Goal: Information Seeking & Learning: Learn about a topic

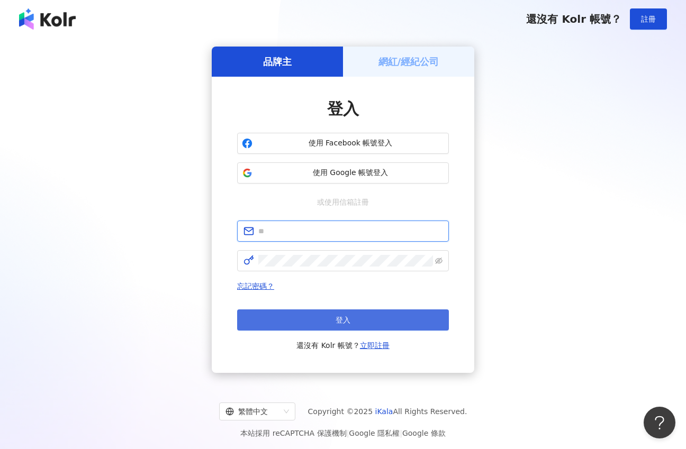
type input "**********"
click at [282, 319] on button "登入" at bounding box center [343, 320] width 212 height 21
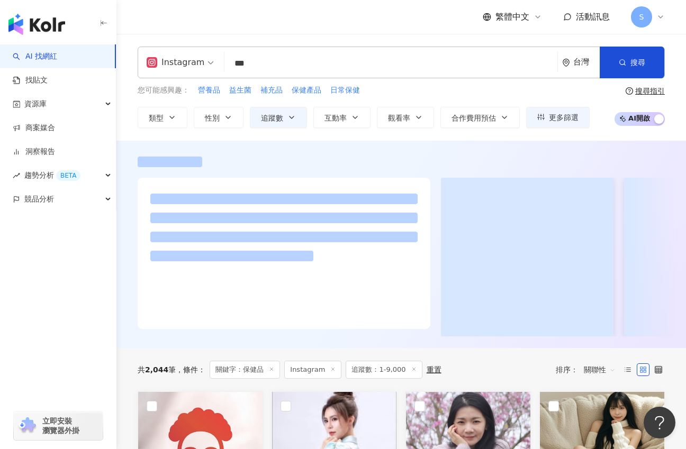
drag, startPoint x: 254, startPoint y: 66, endPoint x: 187, endPoint y: 49, distance: 68.2
click at [189, 49] on div "Instagram *** 台灣 搜尋 737f9fda-73ce-4546-94c1-44b71d80b581 到底怎麼挑 ｜美妝｜美食｜保養品｜評比 3,…" at bounding box center [401, 63] width 527 height 32
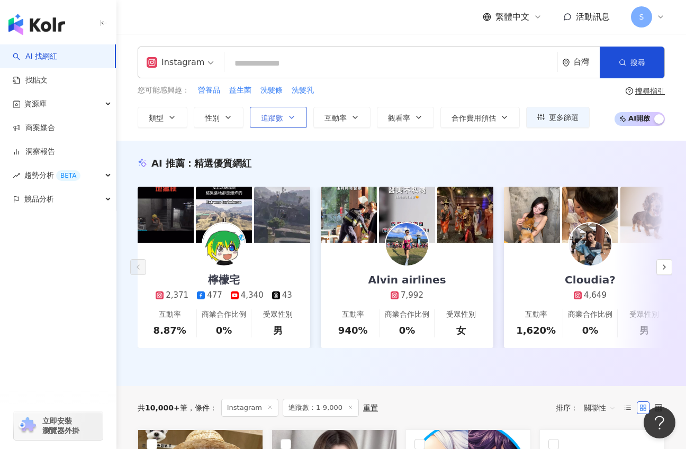
click at [292, 119] on icon "button" at bounding box center [291, 117] width 8 height 8
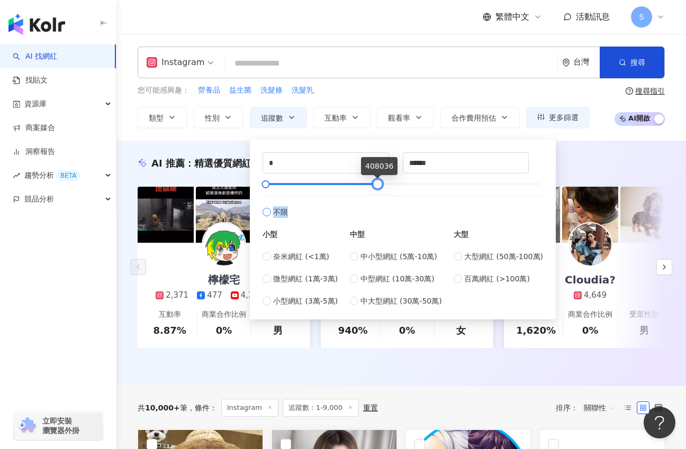
type input "******"
drag, startPoint x: 270, startPoint y: 184, endPoint x: 381, endPoint y: 197, distance: 110.9
click at [381, 197] on div "* - ****** 不限 小型 奈米網紅 (<1萬) 微型網紅 (1萬-3萬) 小型網紅 (3萬-5萬) 中型 中小型網紅 (5萬-10萬) 中型網紅 (1…" at bounding box center [403, 229] width 281 height 155
drag, startPoint x: 268, startPoint y: 186, endPoint x: 293, endPoint y: 195, distance: 26.9
click at [293, 195] on div "***** - ****** 不限 小型 奈米網紅 (<1萬) 微型網紅 (1萬-3萬) 小型網紅 (3萬-5萬) 中型 中小型網紅 (5萬-10萬) 中型網…" at bounding box center [403, 229] width 281 height 155
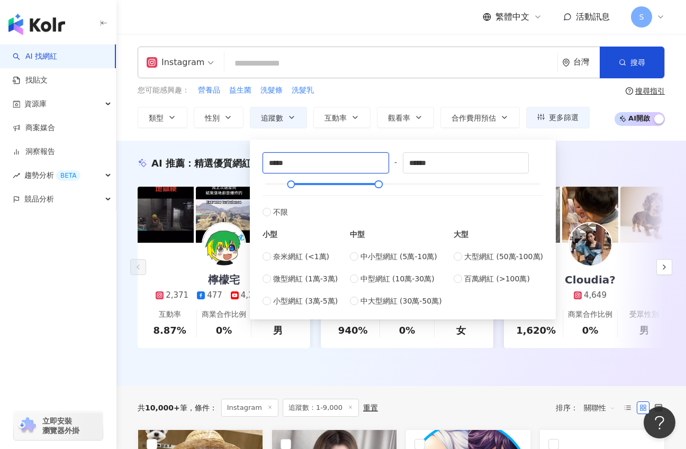
drag, startPoint x: 296, startPoint y: 166, endPoint x: 149, endPoint y: 139, distance: 149.6
type input "*****"
drag, startPoint x: 377, startPoint y: 185, endPoint x: 383, endPoint y: 185, distance: 6.4
click at [383, 185] on div at bounding box center [385, 185] width 6 height 6
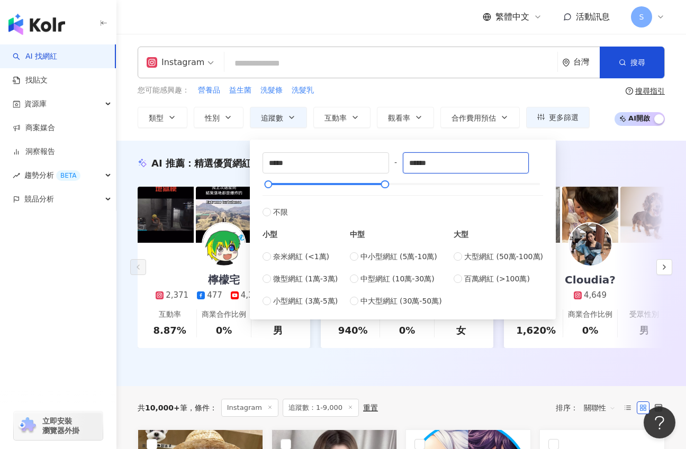
drag, startPoint x: 441, startPoint y: 167, endPoint x: 352, endPoint y: 146, distance: 91.3
click at [353, 147] on div "***** - ****** 不限 小型 奈米網紅 (<1萬) 微型網紅 (1萬-3萬) 小型網紅 (3萬-5萬) 中型 中小型網紅 (5萬-10萬) 中型網…" at bounding box center [402, 229] width 293 height 167
type input "******"
click at [239, 151] on div "AI 推薦 ： 精選優質網紅 檸檬宅 2,371 477 4,340 43 互動率 8.87% 商業合作比例 0% 受眾性別 男 Alvin airlines…" at bounding box center [400, 264] width 569 height 246
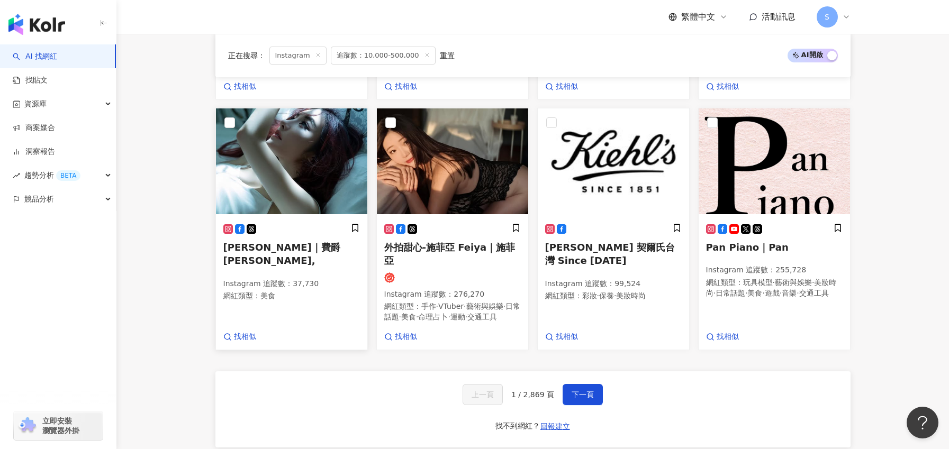
scroll to position [900, 0]
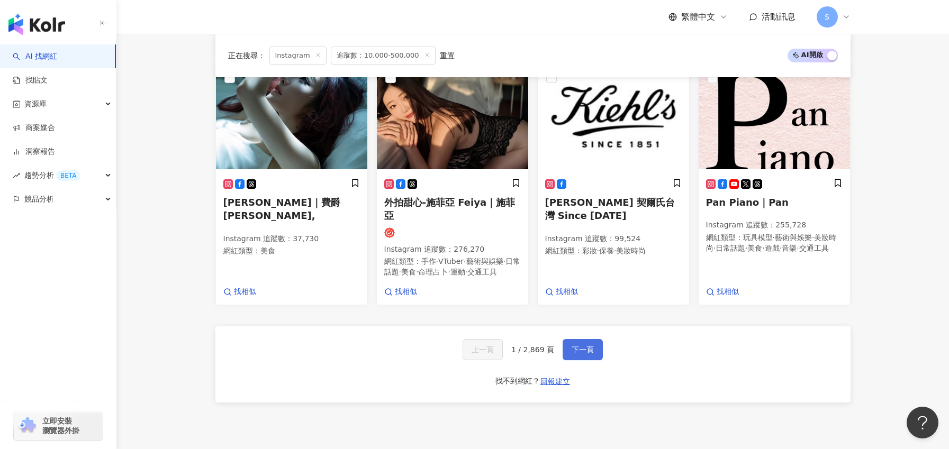
click at [582, 346] on span "下一頁" at bounding box center [583, 350] width 22 height 8
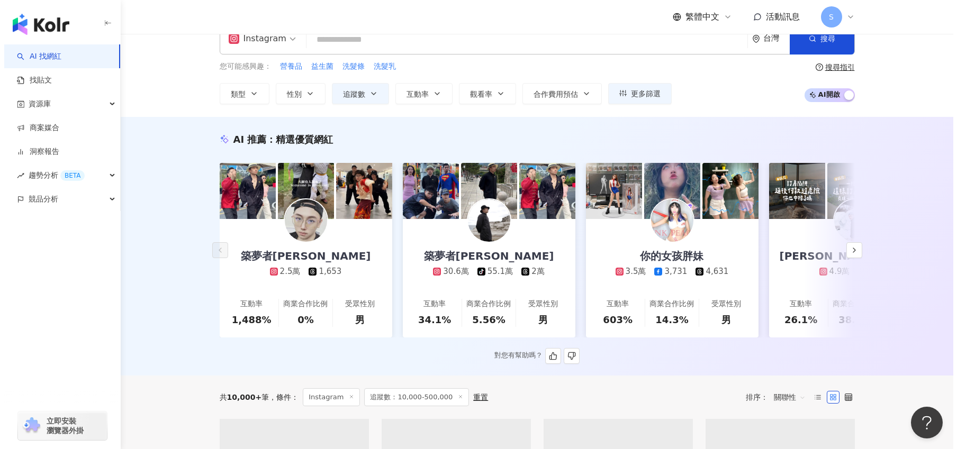
scroll to position [0, 0]
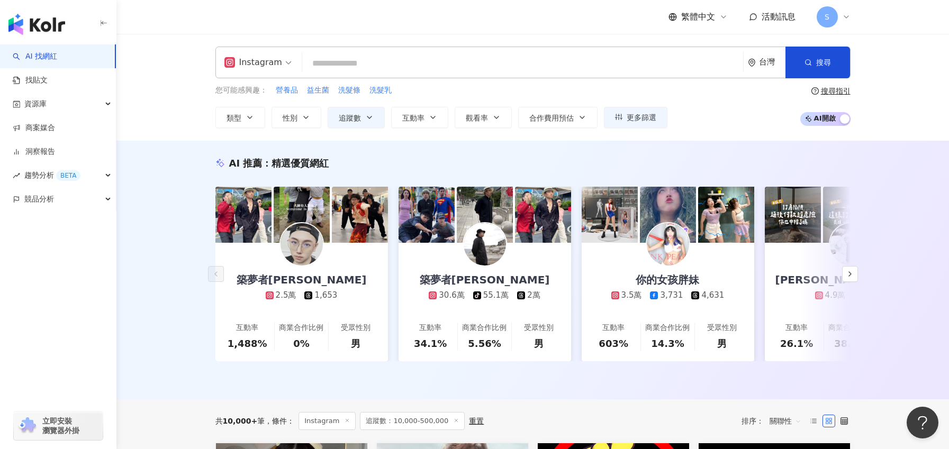
click at [507, 144] on div "AI 推薦 ： 精選優質網紅 築夢者杰哥 2.5萬 1,653 互動率 1,488% 商業合作比例 0% 受眾性別 男 築夢者哈利 30.6萬 tiktok-…" at bounding box center [532, 270] width 833 height 259
click at [623, 122] on button "更多篩選" at bounding box center [636, 117] width 64 height 21
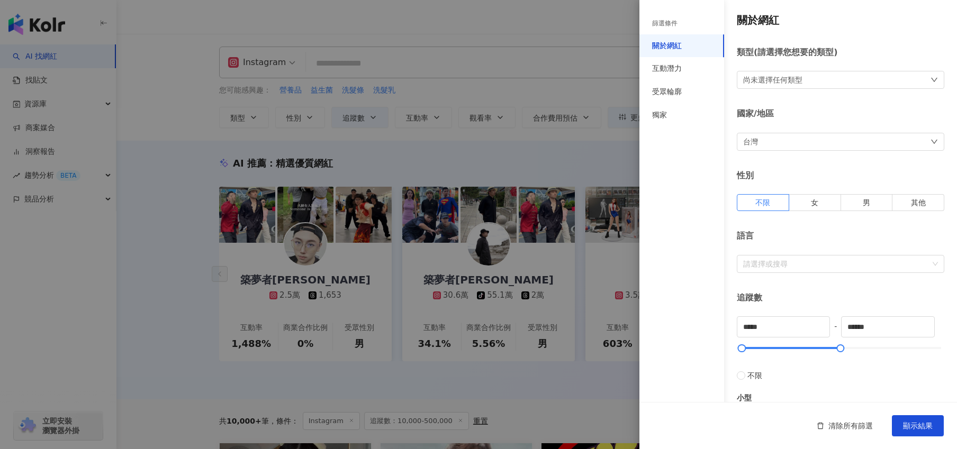
click at [685, 75] on div "尚未選擇任何類型" at bounding box center [772, 80] width 59 height 12
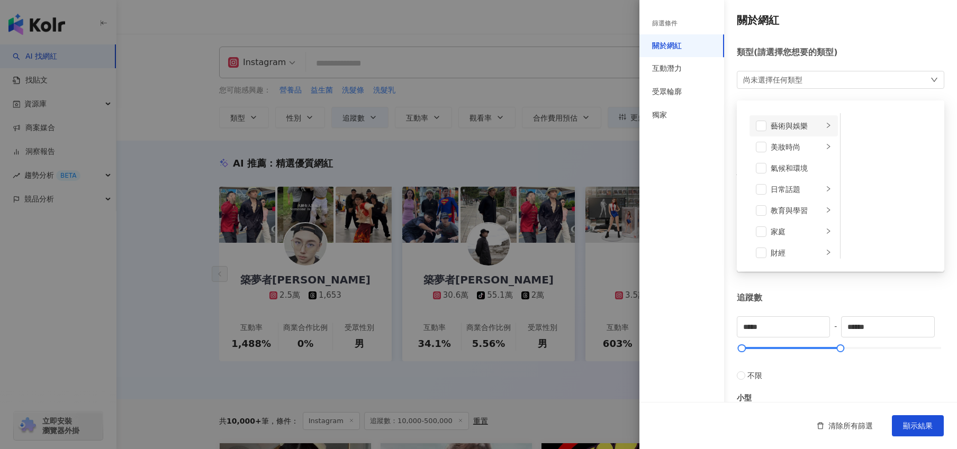
click at [685, 130] on div "藝術與娛樂" at bounding box center [797, 126] width 52 height 12
click at [685, 148] on li "美妝時尚" at bounding box center [793, 147] width 88 height 21
click at [685, 189] on icon "right" at bounding box center [828, 189] width 6 height 6
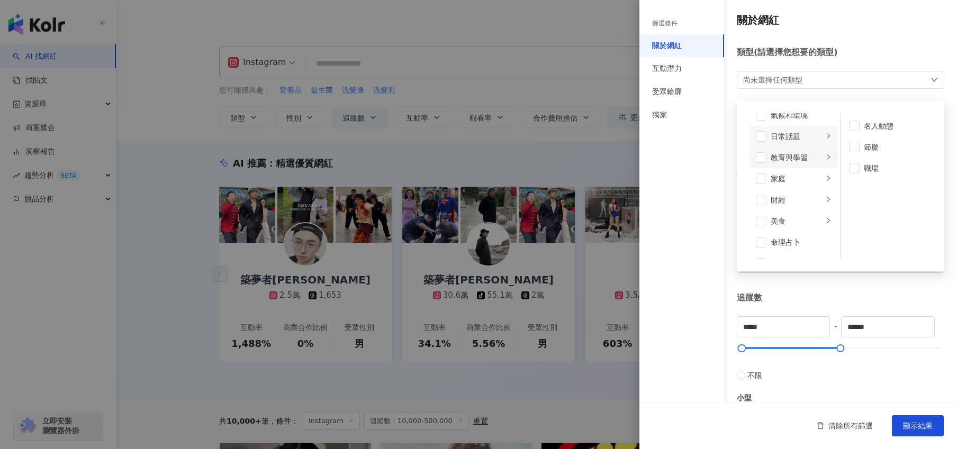
click at [685, 161] on li "教育與學習" at bounding box center [793, 157] width 88 height 21
click at [685, 179] on icon "right" at bounding box center [828, 178] width 6 height 6
click at [685, 147] on span at bounding box center [854, 147] width 11 height 11
click at [685, 198] on icon "right" at bounding box center [828, 200] width 6 height 6
click at [685, 224] on icon "right" at bounding box center [828, 221] width 6 height 6
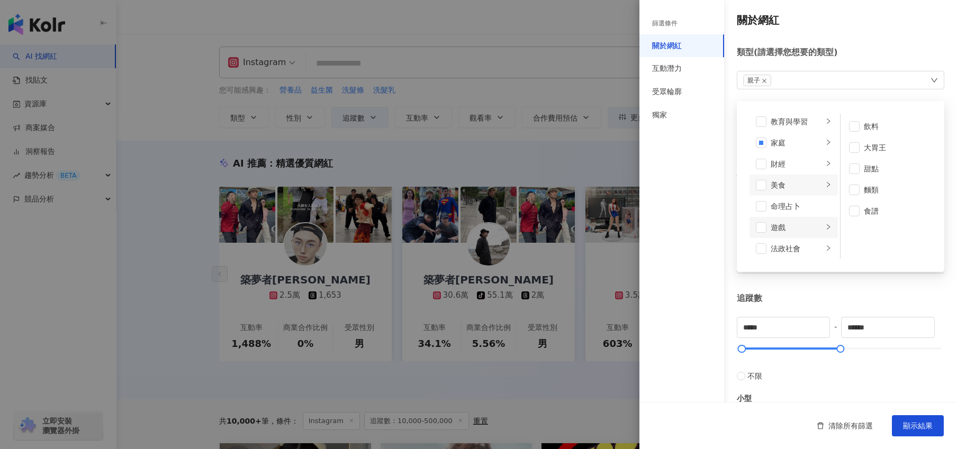
scroll to position [106, 0]
click at [685, 208] on div "遊戲" at bounding box center [797, 211] width 52 height 12
click at [685, 230] on icon "right" at bounding box center [828, 232] width 6 height 6
click at [685, 248] on li "生活風格" at bounding box center [793, 253] width 88 height 21
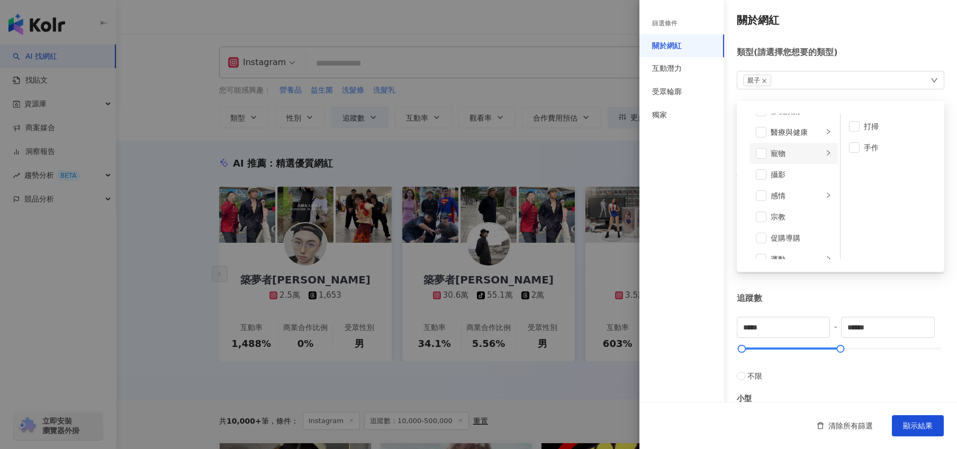
click at [685, 150] on div "寵物" at bounding box center [797, 154] width 52 height 12
click at [685, 194] on li "感情" at bounding box center [793, 195] width 88 height 21
click at [685, 181] on div at bounding box center [828, 185] width 6 height 10
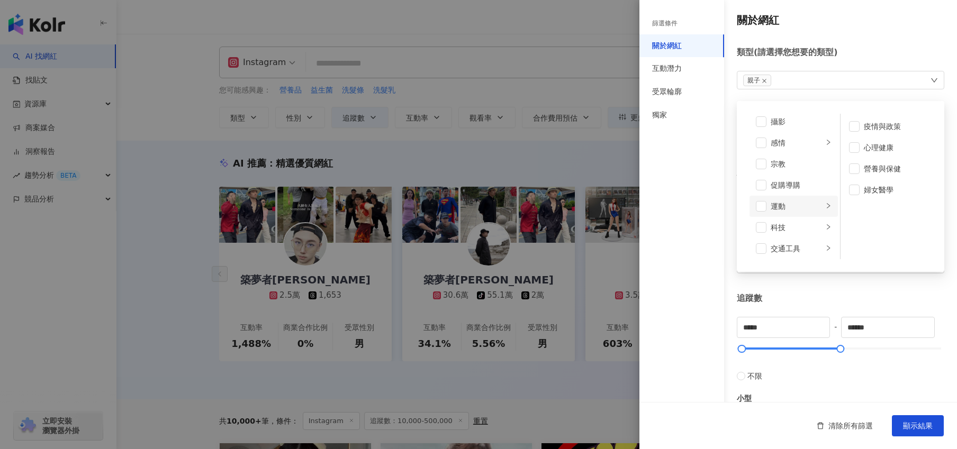
click at [685, 204] on icon "right" at bounding box center [828, 206] width 6 height 6
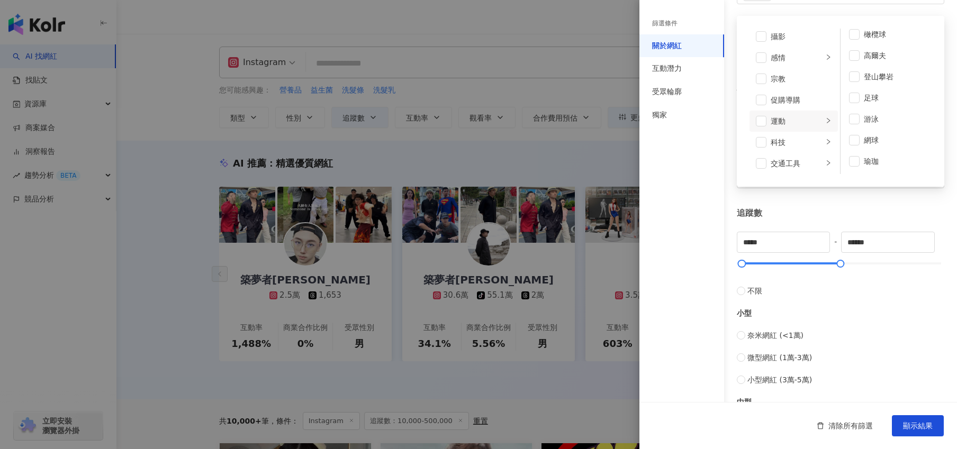
scroll to position [106, 0]
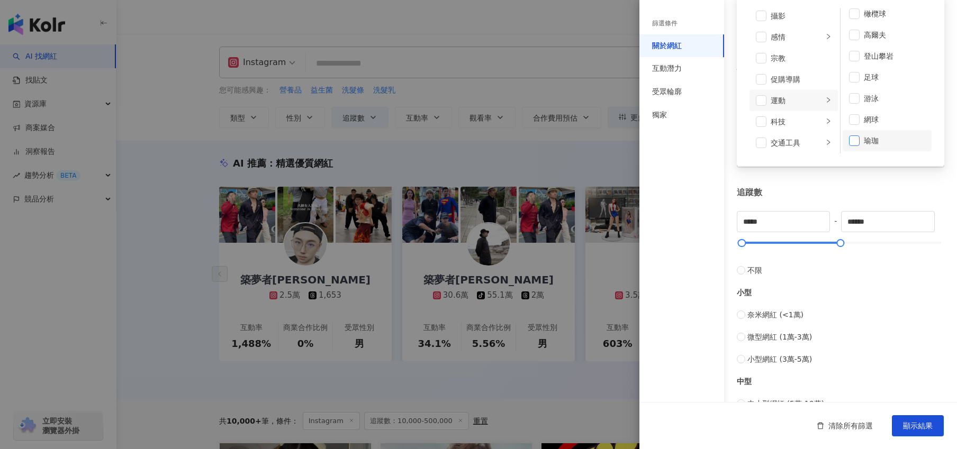
click at [685, 142] on span at bounding box center [854, 140] width 11 height 11
click at [685, 122] on div "科技" at bounding box center [797, 122] width 52 height 12
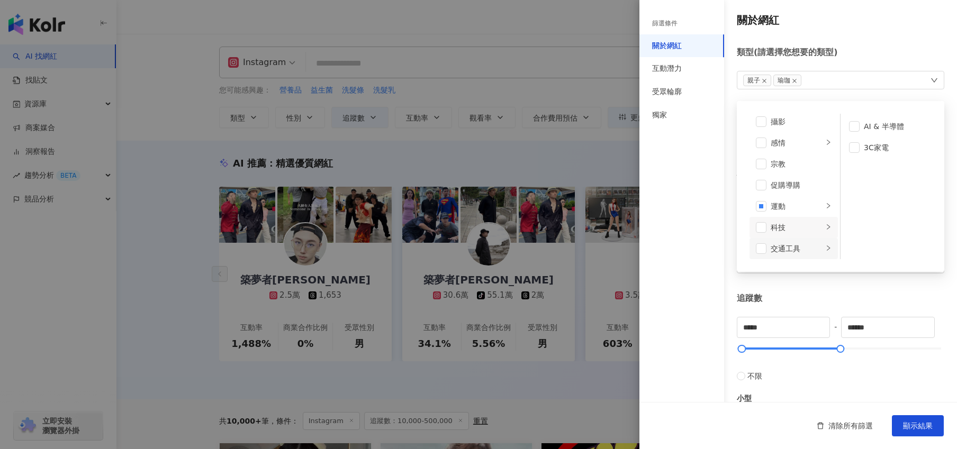
click at [685, 250] on div "交通工具" at bounding box center [797, 249] width 52 height 12
click at [685, 223] on icon "right" at bounding box center [828, 225] width 6 height 6
click at [685, 200] on div "交通工具" at bounding box center [797, 204] width 52 height 12
click at [685, 187] on div "科技" at bounding box center [797, 183] width 52 height 12
click at [685, 127] on div "藝術與娛樂" at bounding box center [797, 127] width 52 height 12
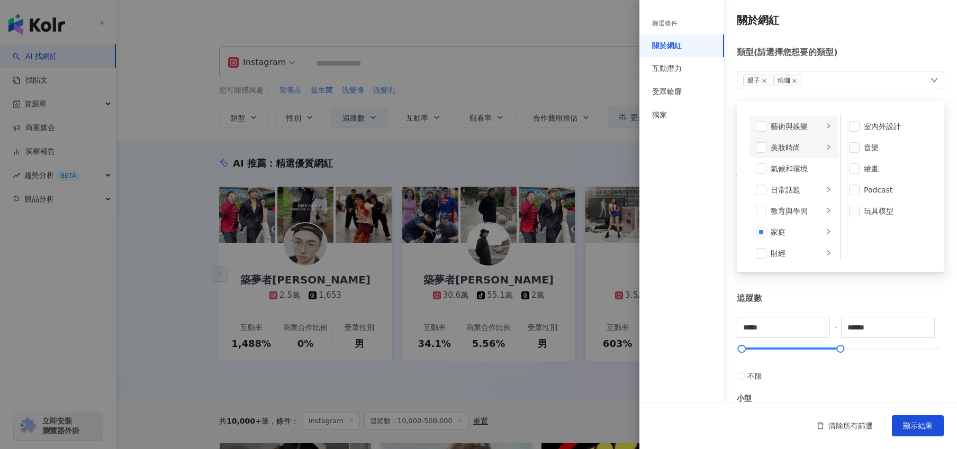
click at [685, 148] on div "美妝時尚" at bounding box center [797, 148] width 52 height 12
click at [685, 226] on span at bounding box center [854, 225] width 11 height 11
click at [685, 188] on icon "right" at bounding box center [828, 189] width 6 height 6
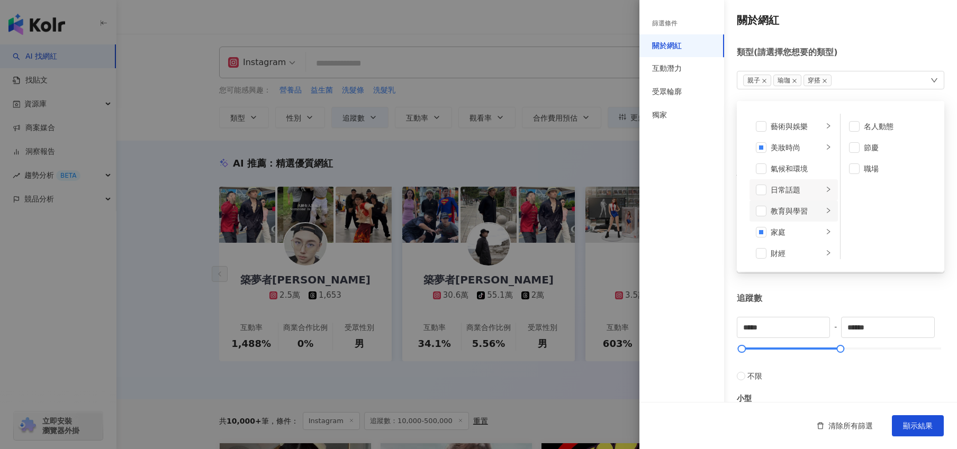
click at [685, 209] on icon "right" at bounding box center [828, 210] width 6 height 6
click at [685, 260] on div "藝術與娛樂 美妝時尚 氣候和環境 日常話題 教育與學習 家庭 財經 美食 命理占卜 遊戲 法政社會 生活風格 影視娛樂 醫療與健康 寵物 攝影 感情 宗教 促…" at bounding box center [840, 186] width 195 height 158
click at [685, 253] on icon "right" at bounding box center [828, 253] width 6 height 6
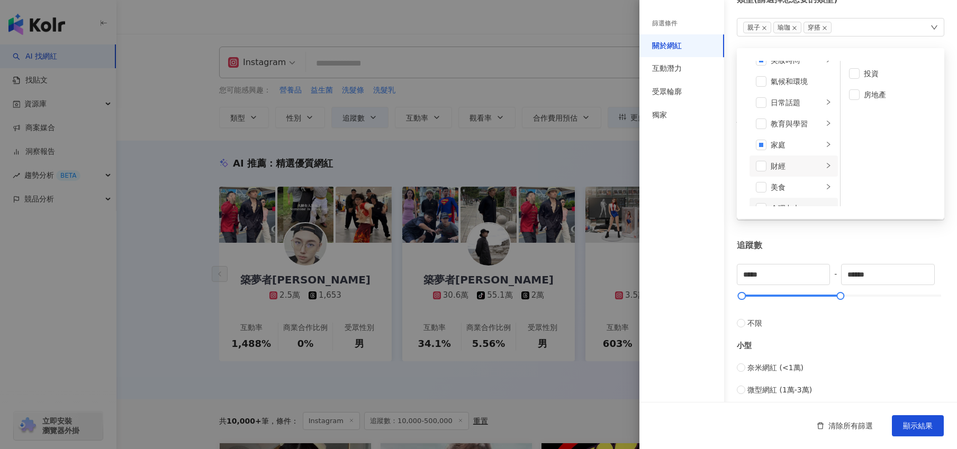
scroll to position [58, 0]
click at [685, 169] on div "美食" at bounding box center [797, 164] width 52 height 12
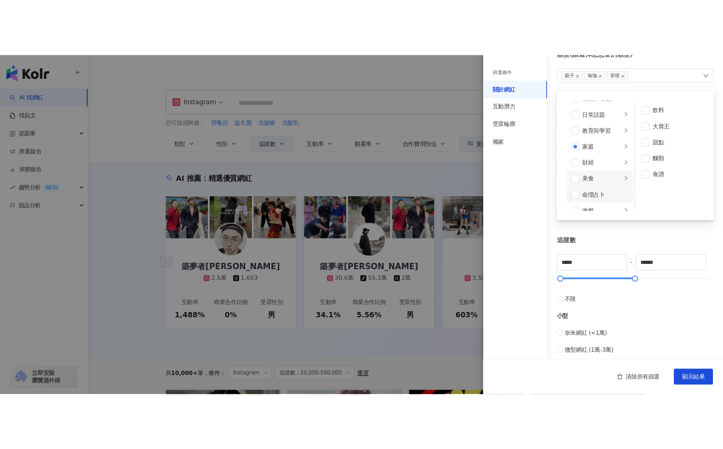
scroll to position [111, 0]
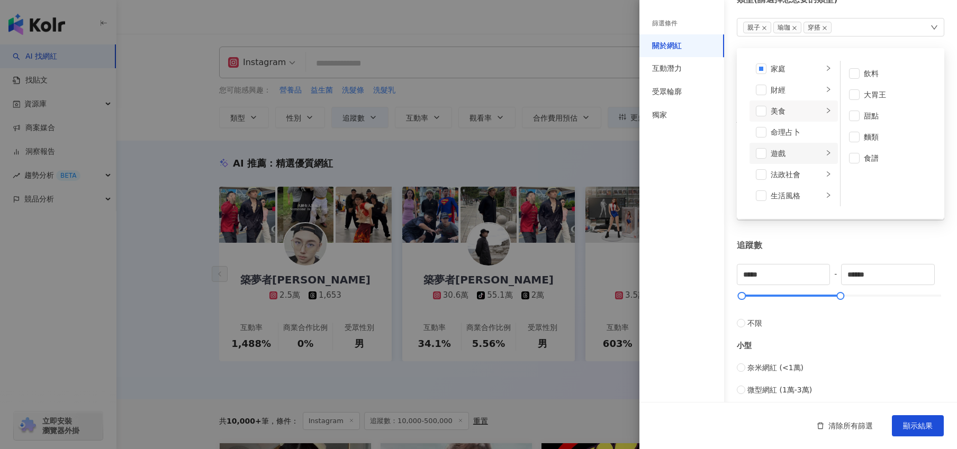
click at [685, 156] on icon "right" at bounding box center [828, 153] width 6 height 6
click at [685, 96] on span at bounding box center [854, 94] width 11 height 11
click at [685, 110] on li "手機遊戲" at bounding box center [887, 115] width 89 height 21
click at [685, 222] on div "篩選條件 關於網紅 互動潛力 受眾輪廓 獨家" at bounding box center [681, 231] width 85 height 437
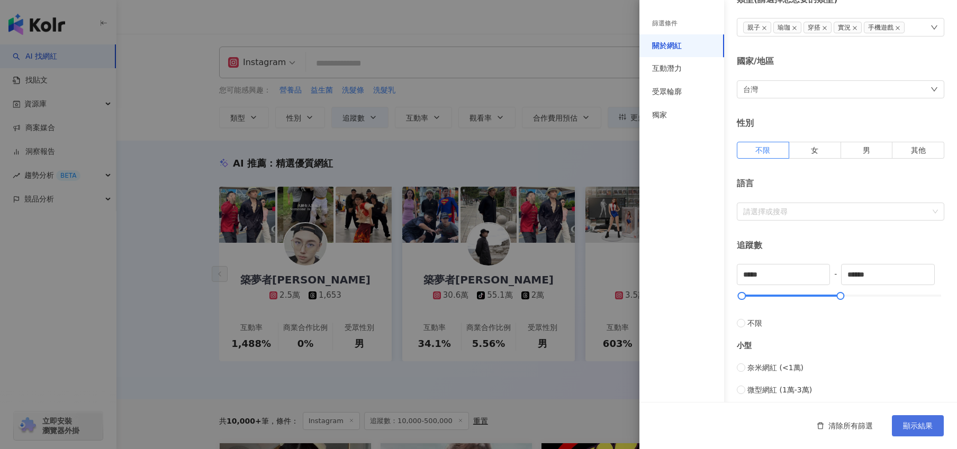
click at [685, 424] on span "顯示結果" at bounding box center [918, 426] width 30 height 8
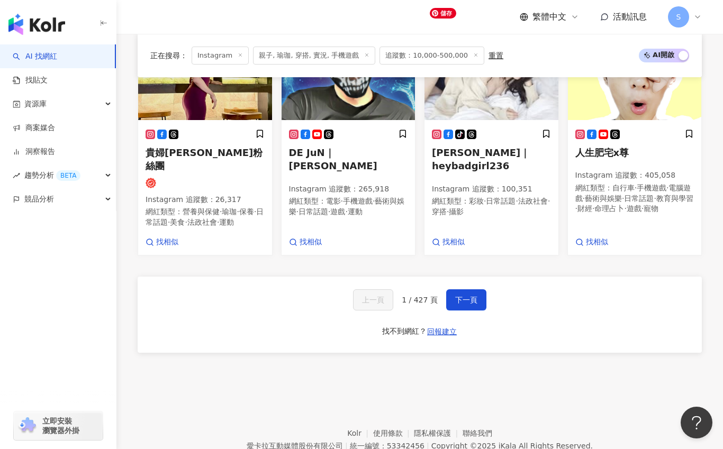
scroll to position [759, 0]
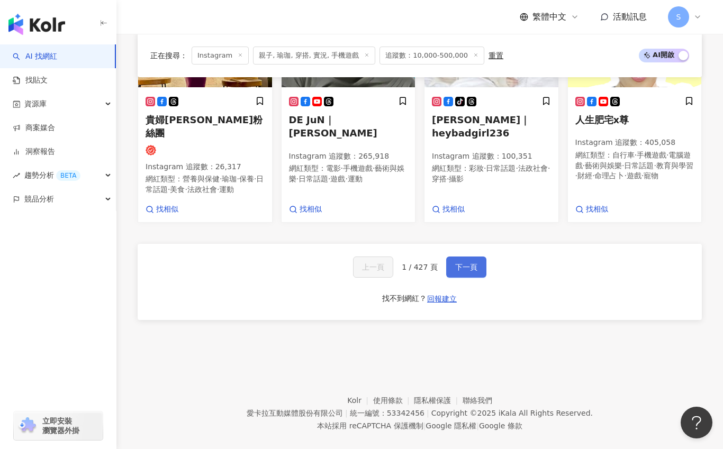
click at [463, 263] on span "下一頁" at bounding box center [466, 267] width 22 height 8
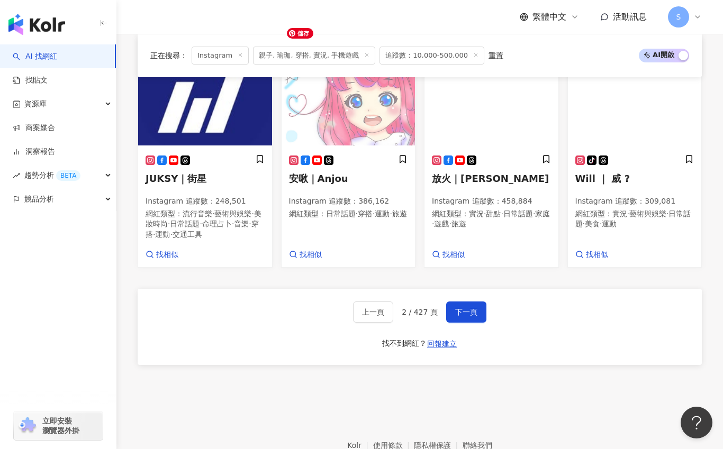
scroll to position [769, 0]
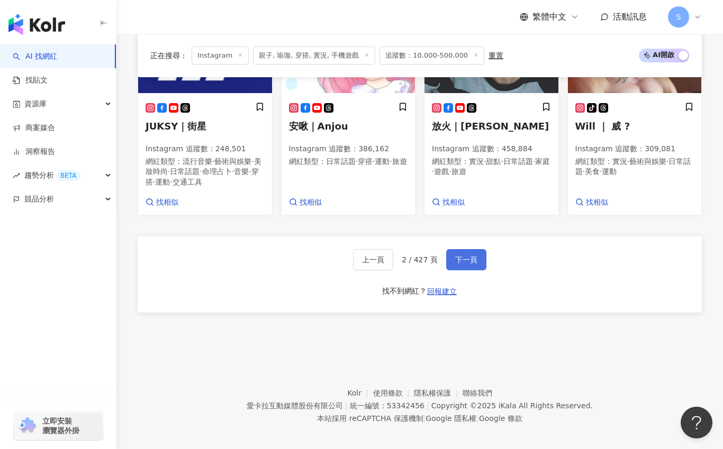
click at [464, 256] on span "下一頁" at bounding box center [466, 260] width 22 height 8
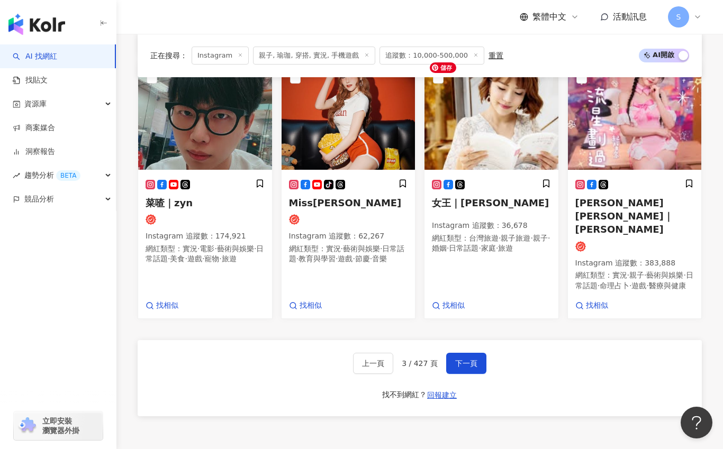
scroll to position [766, 0]
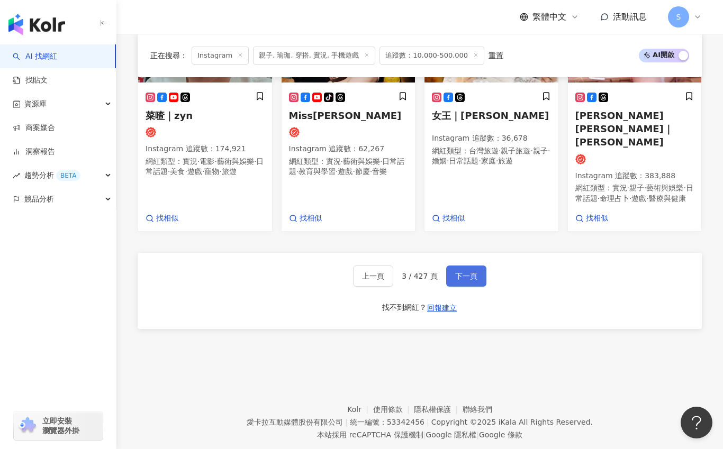
click at [473, 253] on div "上一頁 3 / 427 頁 下一頁 找不到網紅？ 回報建立" at bounding box center [420, 291] width 564 height 76
click at [469, 272] on span "下一頁" at bounding box center [466, 276] width 22 height 8
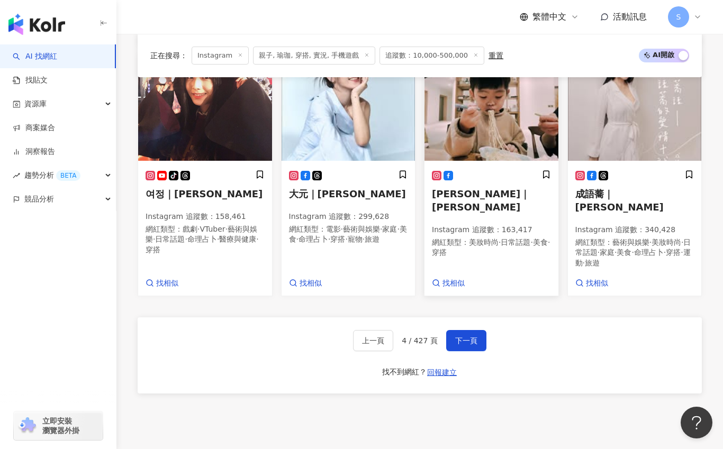
scroll to position [748, 0]
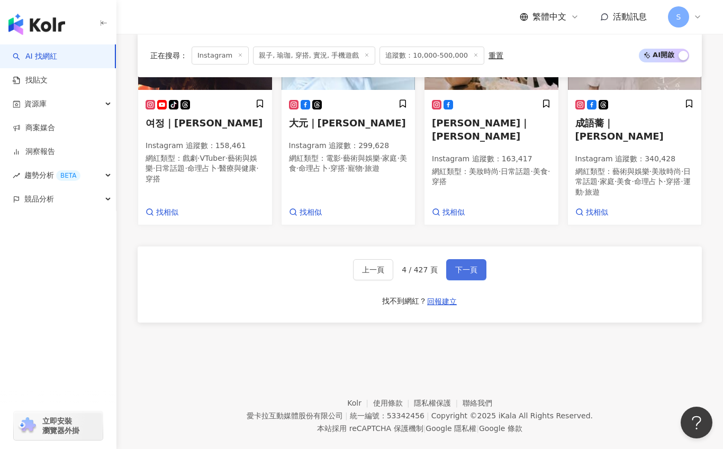
click at [464, 259] on button "下一頁" at bounding box center [466, 269] width 40 height 21
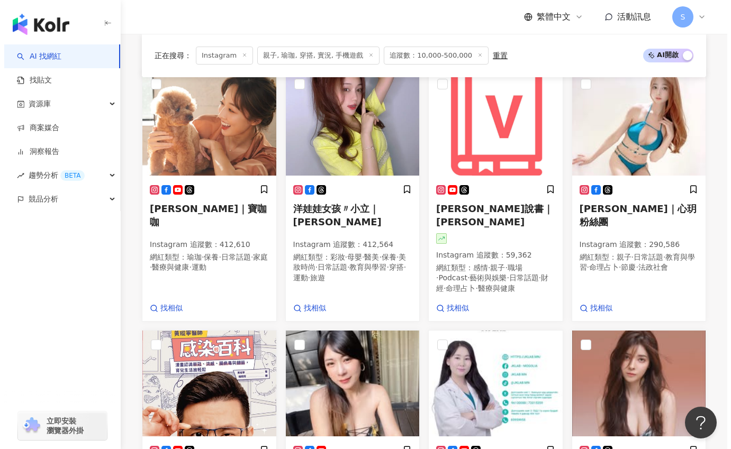
scroll to position [34, 0]
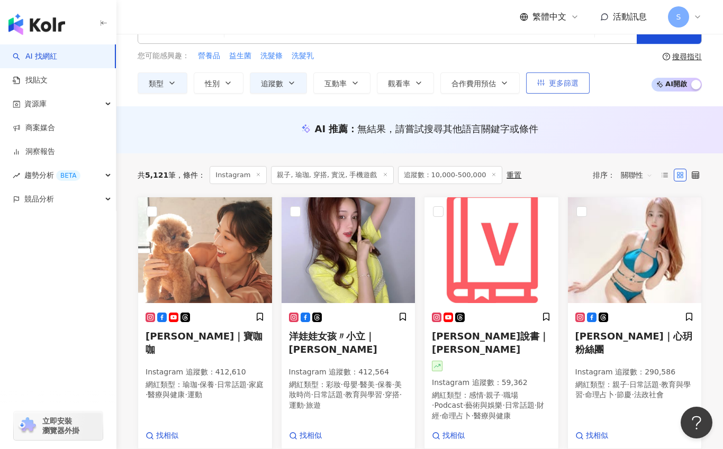
click at [559, 82] on span "更多篩選" at bounding box center [564, 83] width 30 height 8
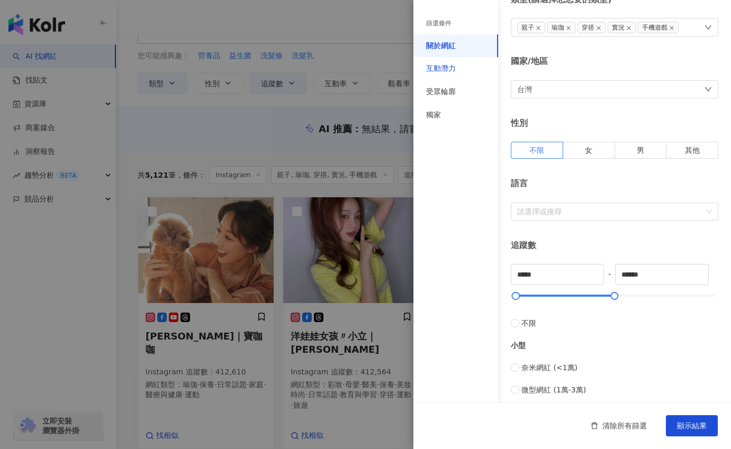
click at [454, 68] on div "互動潛力" at bounding box center [441, 69] width 30 height 11
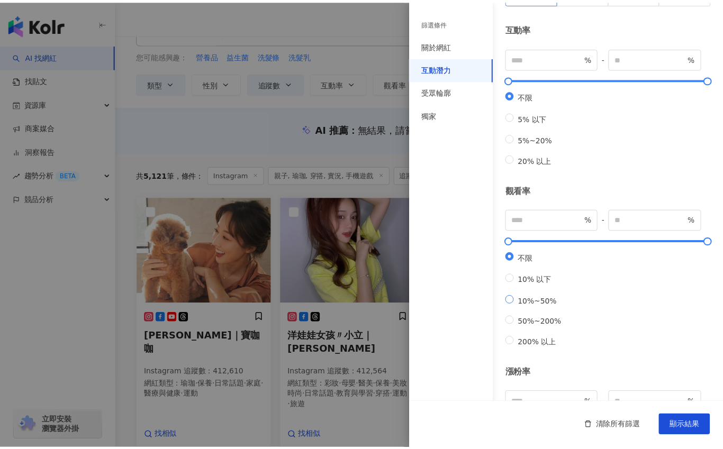
scroll to position [106, 0]
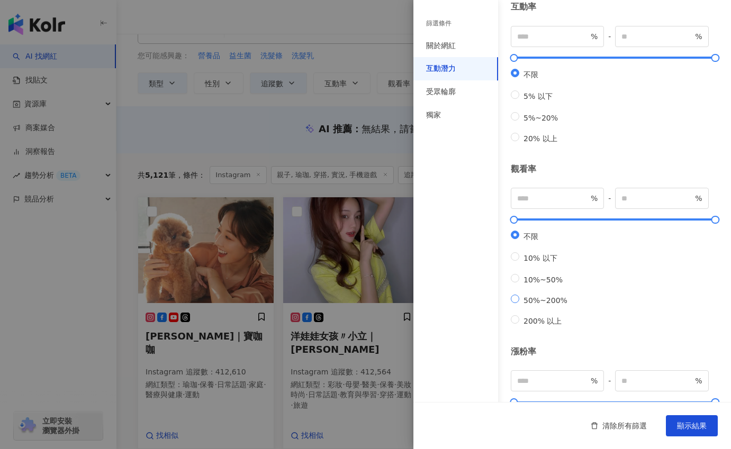
click at [532, 305] on label "50%~200%" at bounding box center [541, 300] width 61 height 10
type input "**"
type input "***"
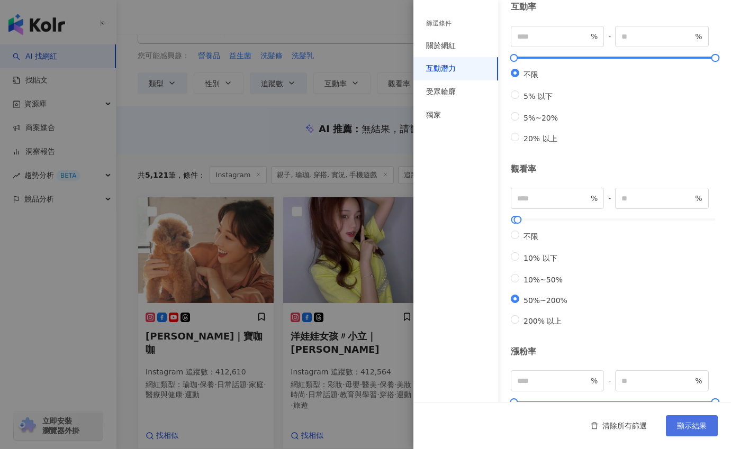
click at [685, 427] on span "顯示結果" at bounding box center [692, 426] width 30 height 8
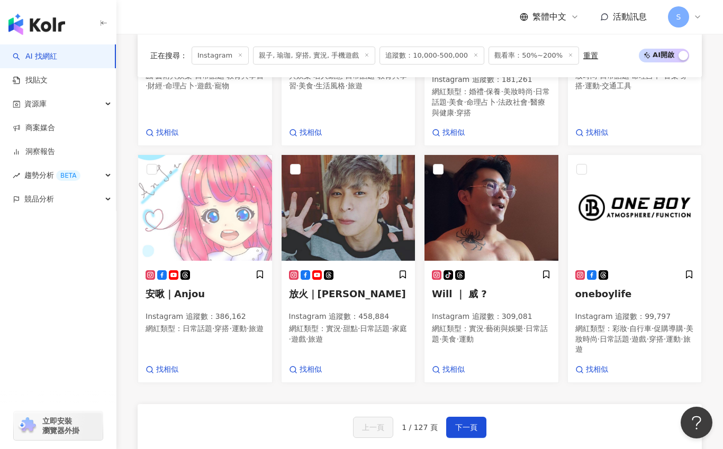
scroll to position [688, 0]
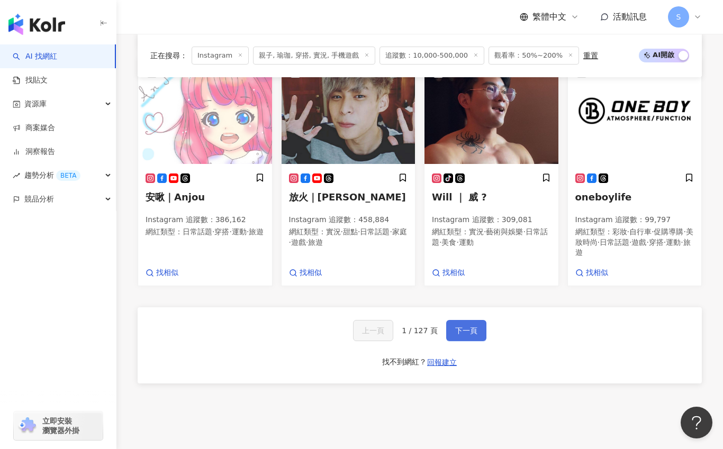
click at [464, 322] on button "下一頁" at bounding box center [466, 330] width 40 height 21
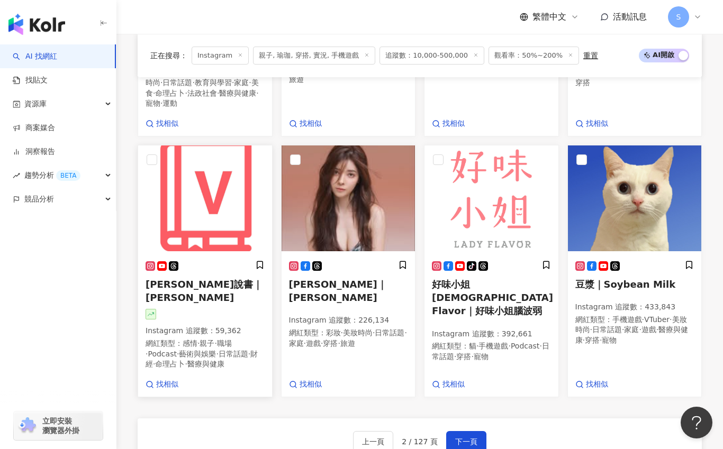
scroll to position [458, 0]
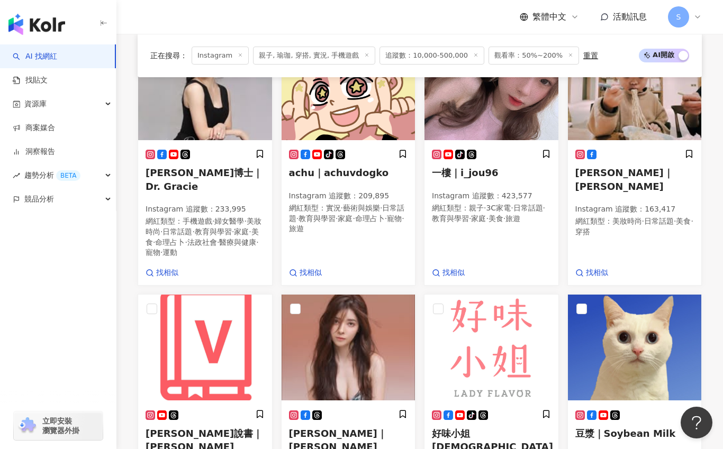
click at [136, 254] on div "許藍方博士｜Dr. Gracie Instagram 追蹤數 ： 233,995 網紅類型 ： 手機遊戲 · 婦女醫學 · 美妝時尚 · 日常話題 · 教育與…" at bounding box center [204, 160] width 143 height 252
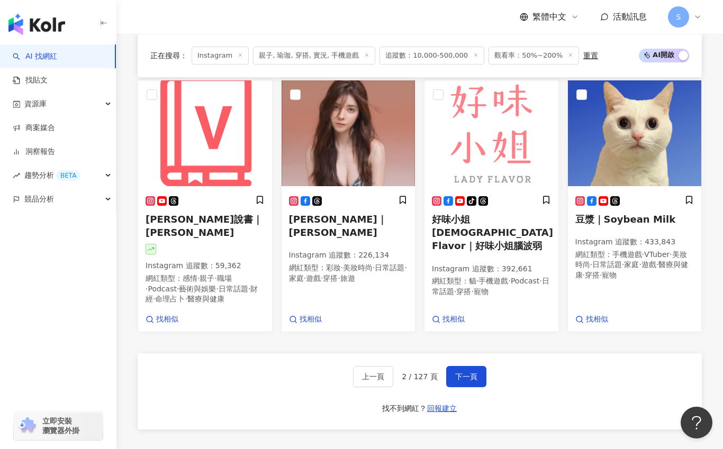
scroll to position [783, 0]
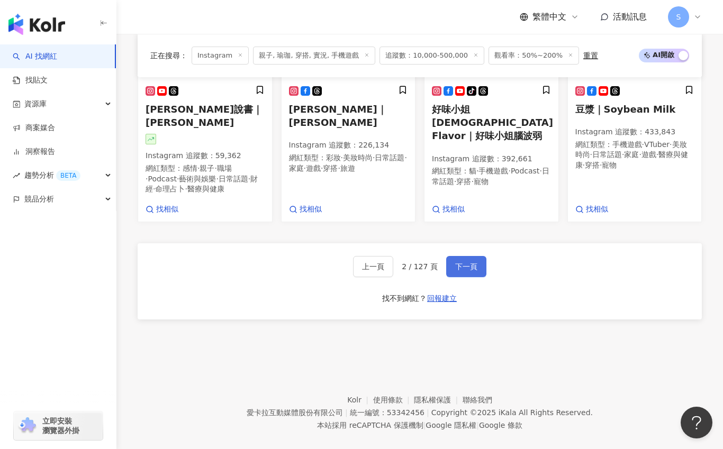
click at [455, 263] on span "下一頁" at bounding box center [466, 267] width 22 height 8
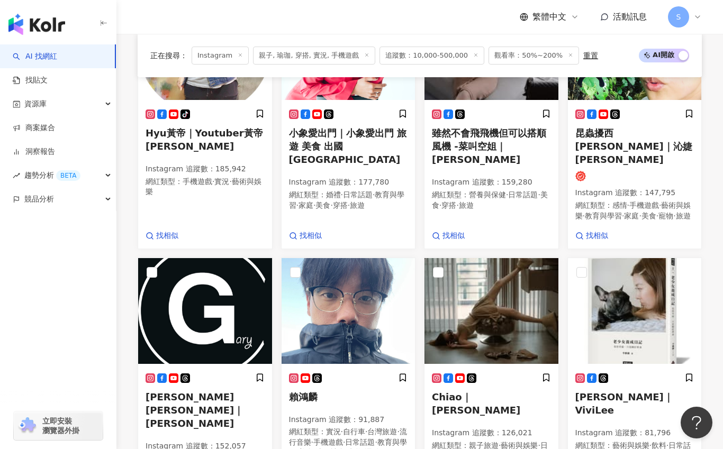
scroll to position [762, 0]
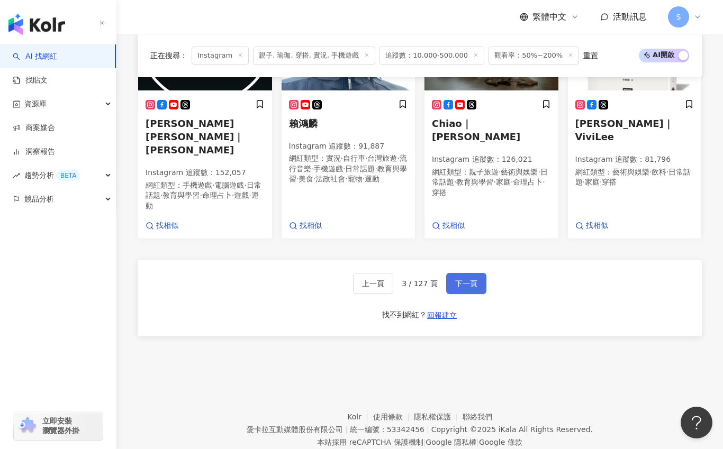
click at [465, 279] on span "下一頁" at bounding box center [466, 283] width 22 height 8
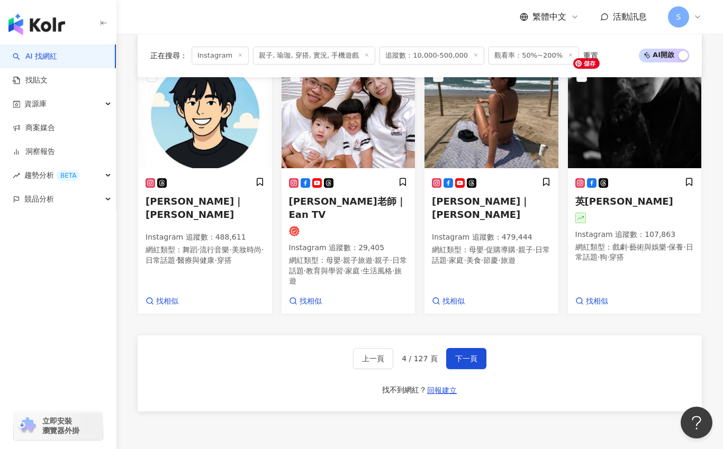
scroll to position [783, 0]
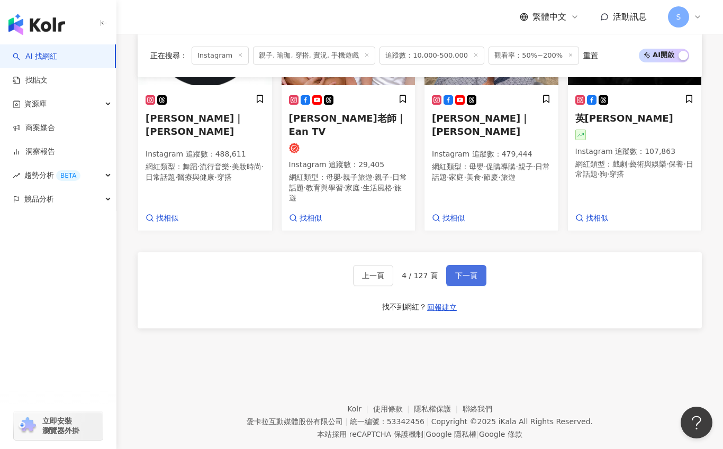
click at [477, 265] on button "下一頁" at bounding box center [466, 275] width 40 height 21
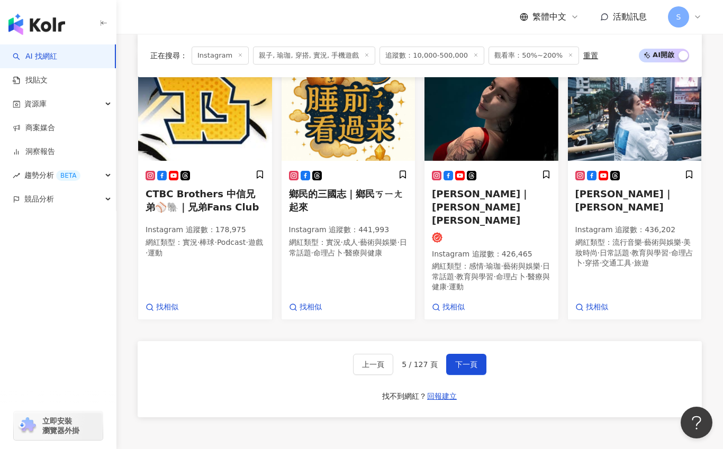
scroll to position [775, 0]
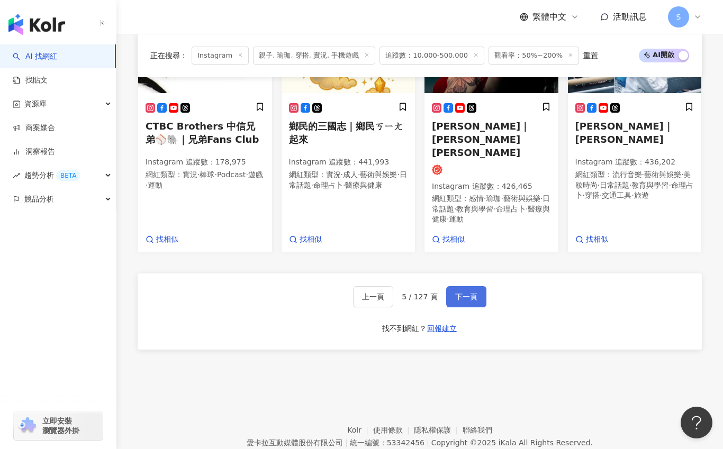
click at [453, 286] on button "下一頁" at bounding box center [466, 296] width 40 height 21
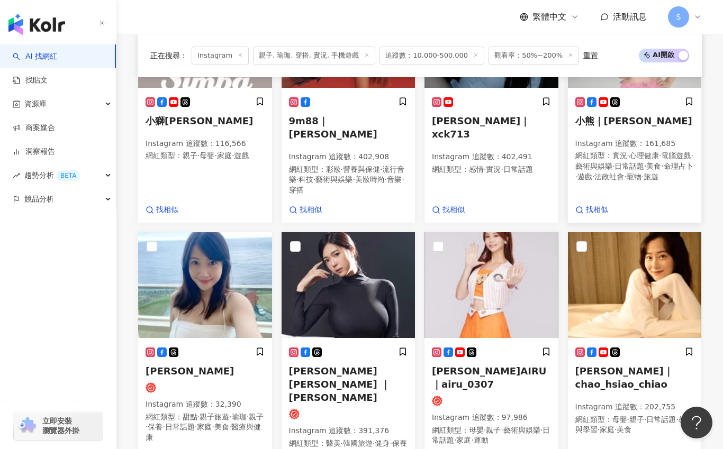
scroll to position [675, 0]
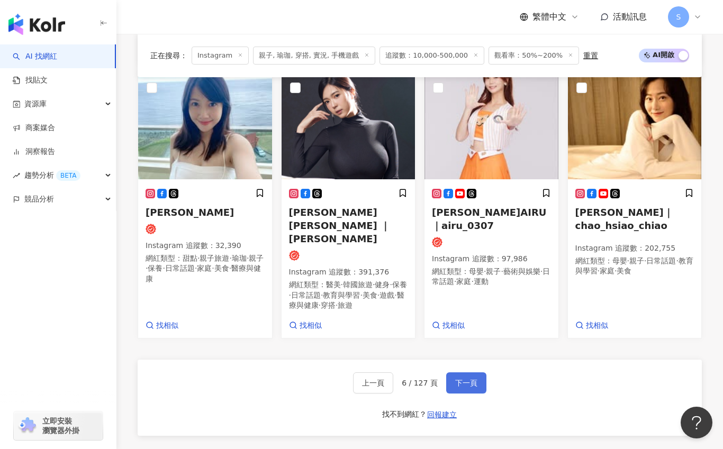
click at [465, 373] on button "下一頁" at bounding box center [466, 383] width 40 height 21
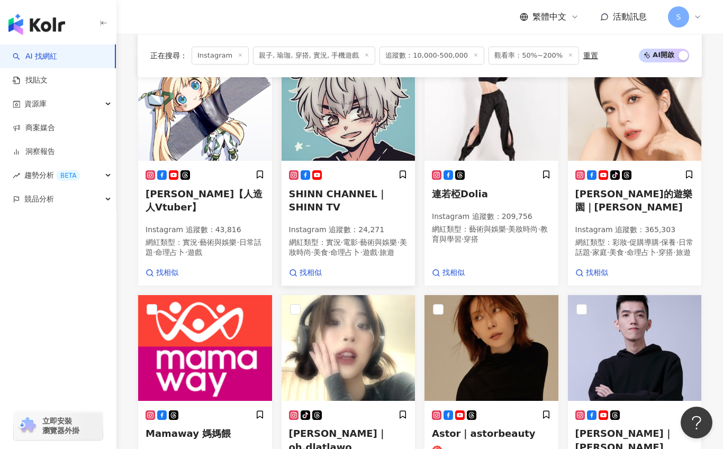
scroll to position [745, 0]
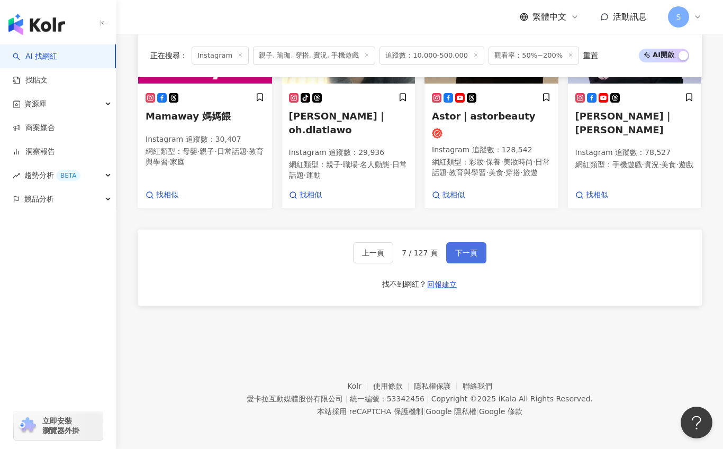
click at [447, 264] on button "下一頁" at bounding box center [466, 252] width 40 height 21
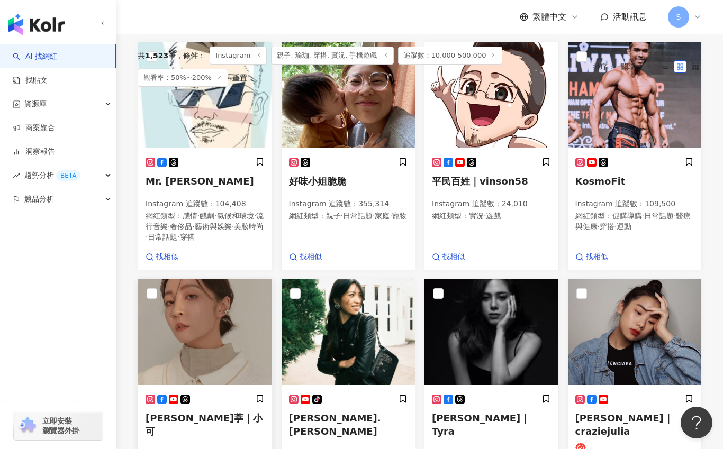
scroll to position [242, 0]
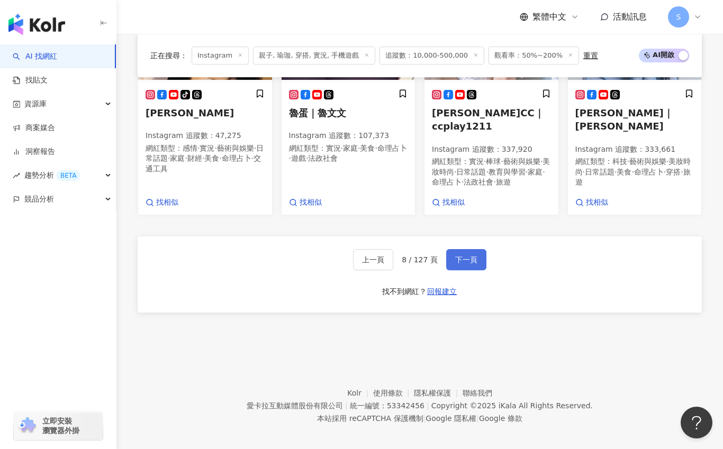
click at [473, 256] on span "下一頁" at bounding box center [466, 260] width 22 height 8
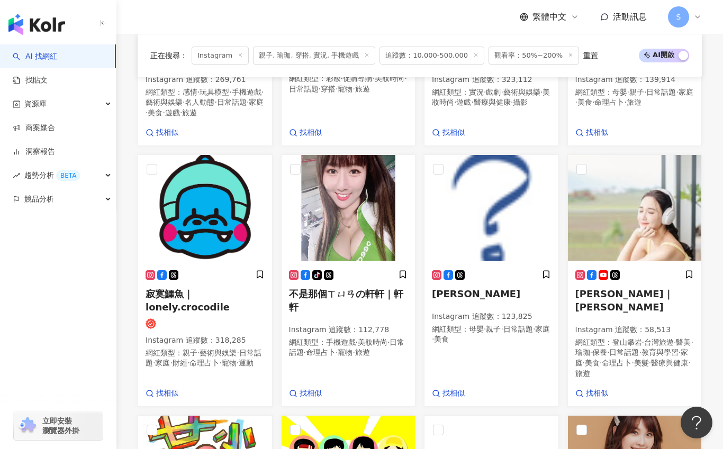
scroll to position [62, 0]
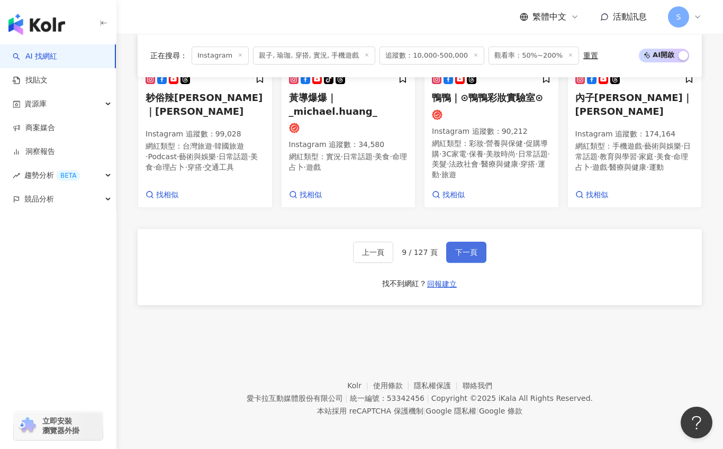
click at [455, 252] on span "下一頁" at bounding box center [466, 252] width 22 height 8
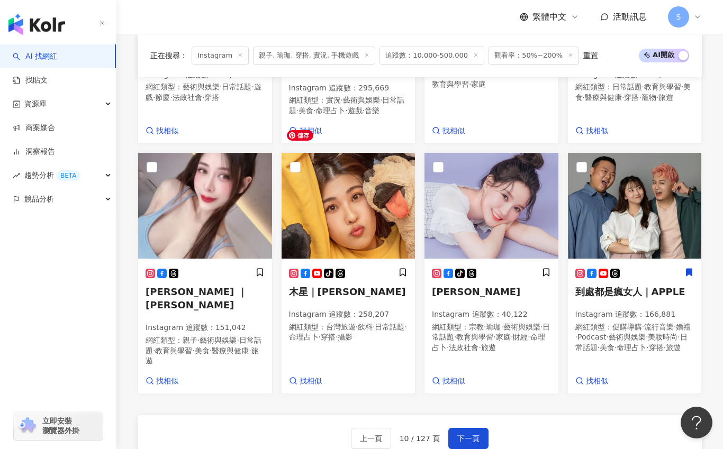
scroll to position [675, 0]
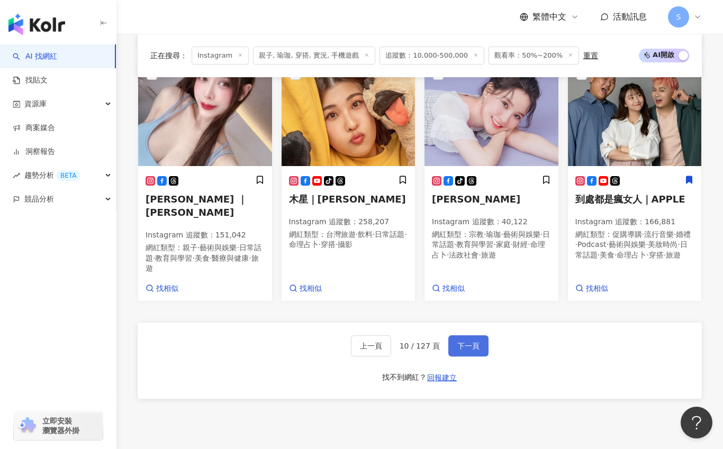
click at [453, 336] on button "下一頁" at bounding box center [468, 346] width 40 height 21
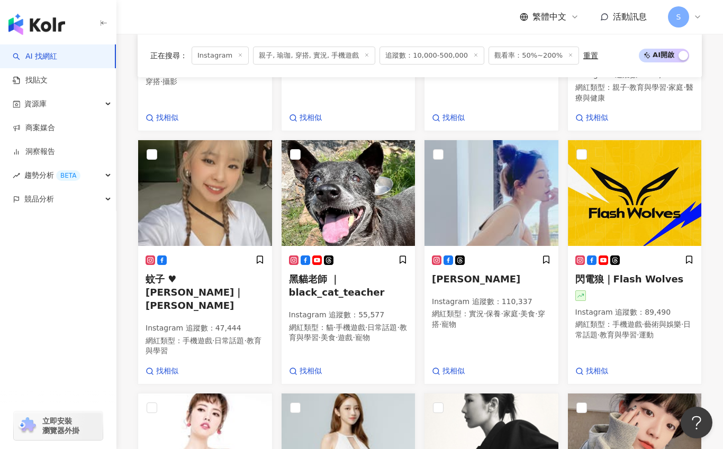
scroll to position [729, 0]
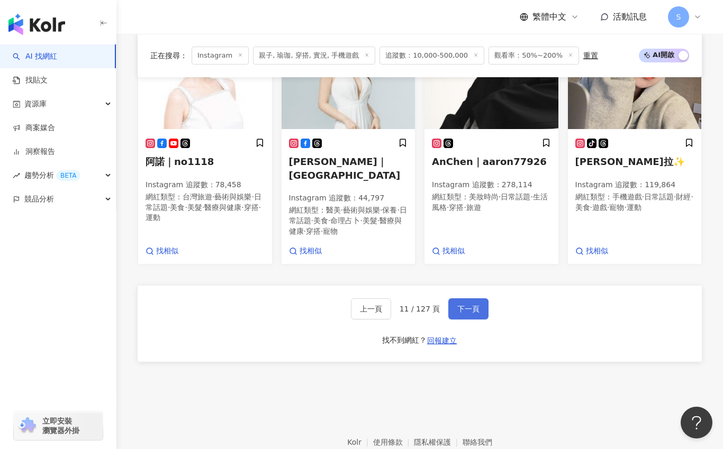
click at [473, 305] on span "下一頁" at bounding box center [468, 309] width 22 height 8
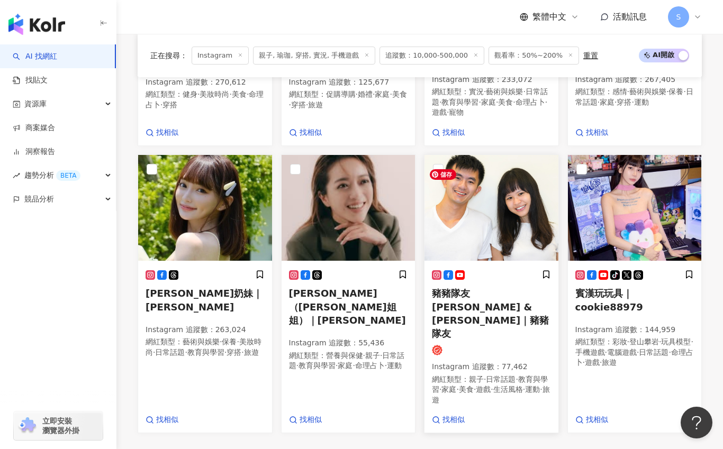
scroll to position [796, 0]
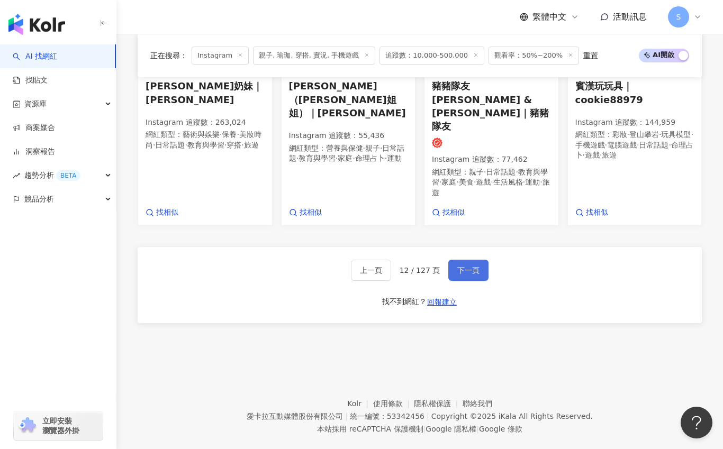
click at [479, 260] on button "下一頁" at bounding box center [468, 270] width 40 height 21
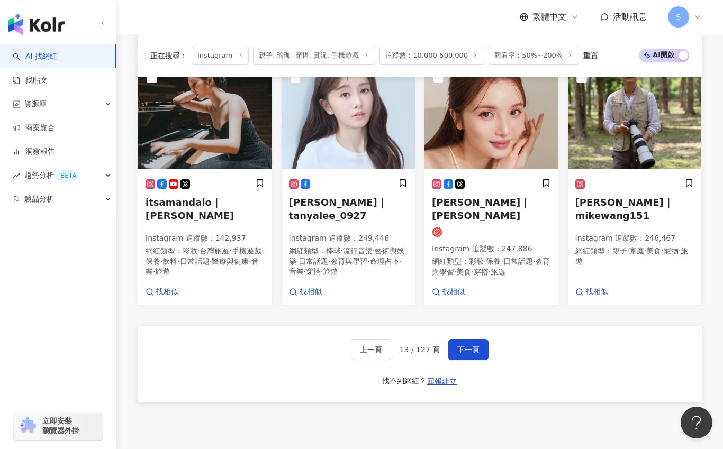
scroll to position [762, 0]
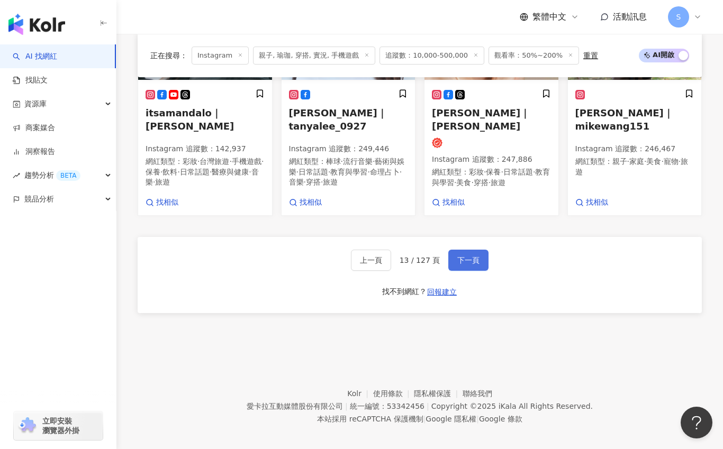
click at [485, 263] on div "上一頁 13 / 127 頁 下一頁" at bounding box center [420, 260] width 138 height 21
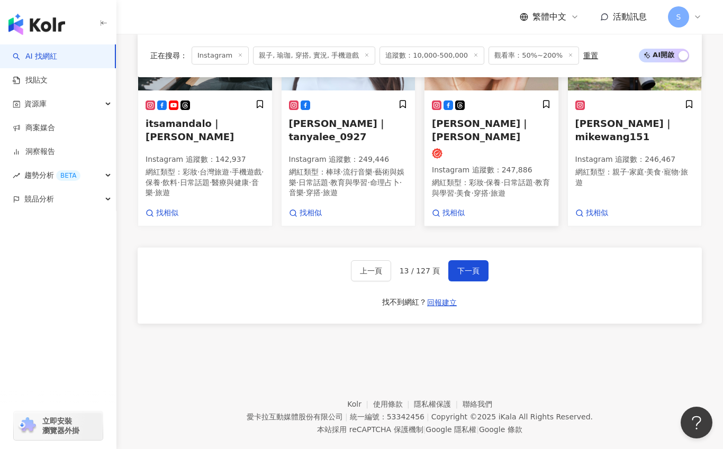
scroll to position [603, 0]
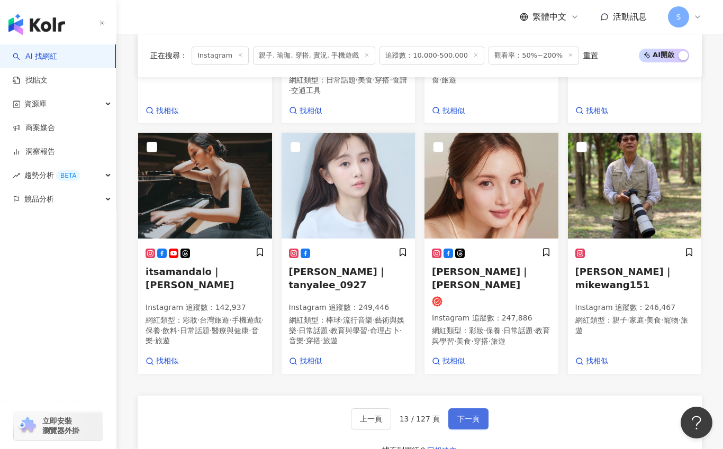
click at [464, 409] on button "下一頁" at bounding box center [468, 419] width 40 height 21
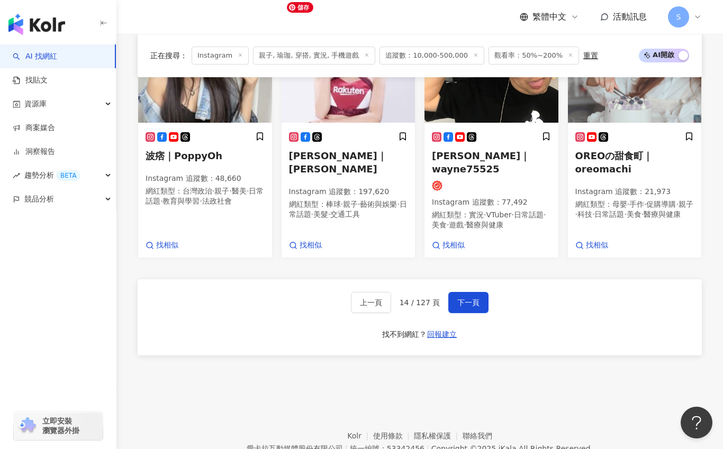
scroll to position [762, 0]
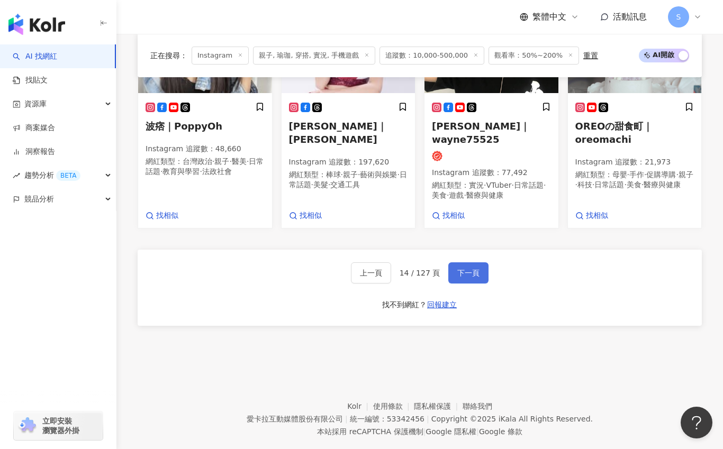
click at [463, 269] on span "下一頁" at bounding box center [468, 273] width 22 height 8
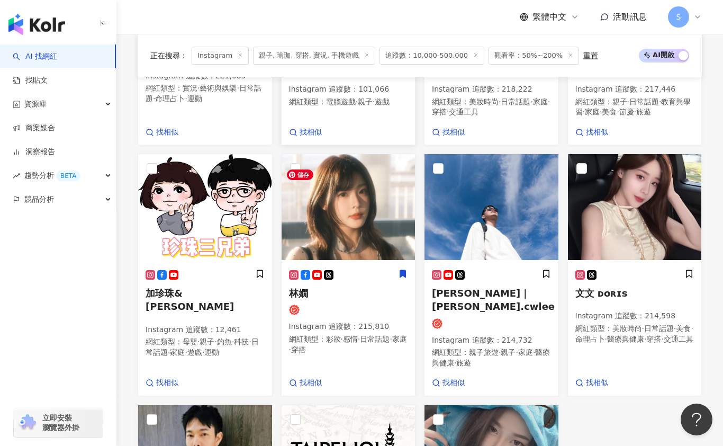
scroll to position [53, 0]
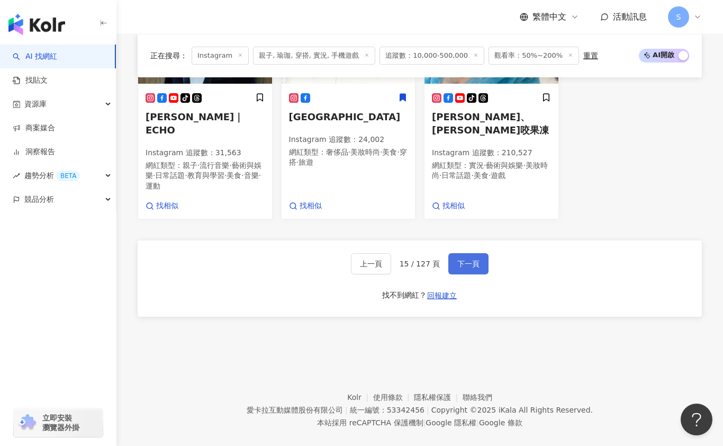
click at [467, 257] on button "下一頁" at bounding box center [468, 263] width 40 height 21
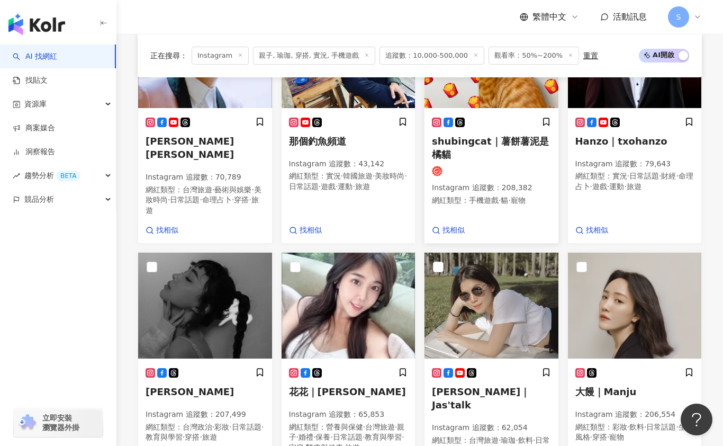
scroll to position [67, 0]
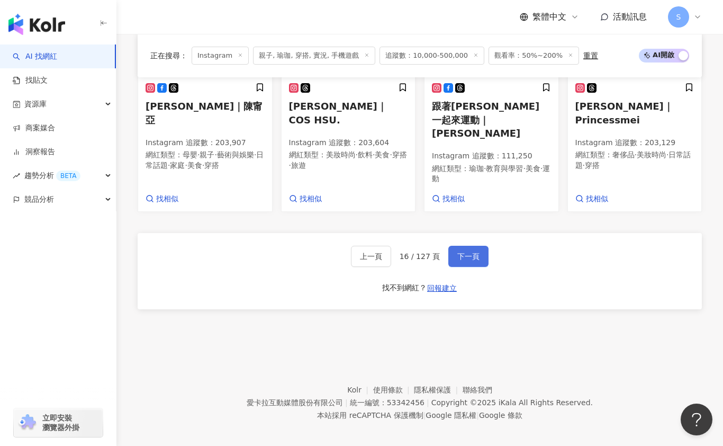
click at [469, 252] on span "下一頁" at bounding box center [468, 256] width 22 height 8
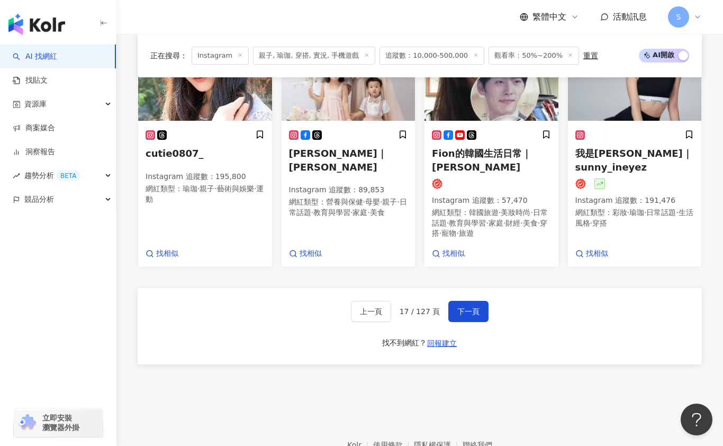
scroll to position [774, 0]
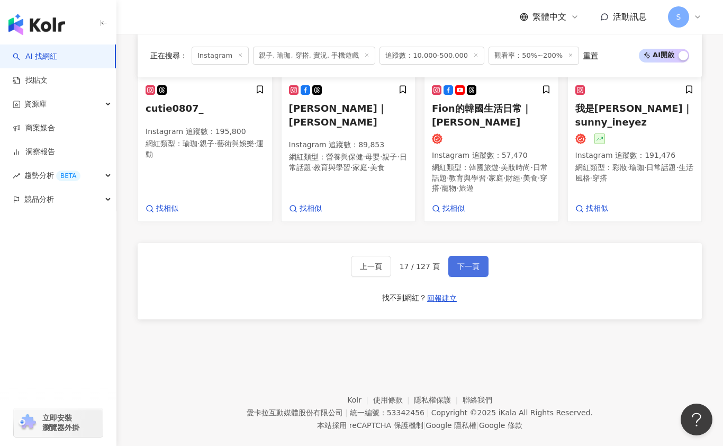
drag, startPoint x: 469, startPoint y: 264, endPoint x: 566, endPoint y: 62, distance: 223.2
click at [469, 264] on span "下一頁" at bounding box center [468, 266] width 22 height 8
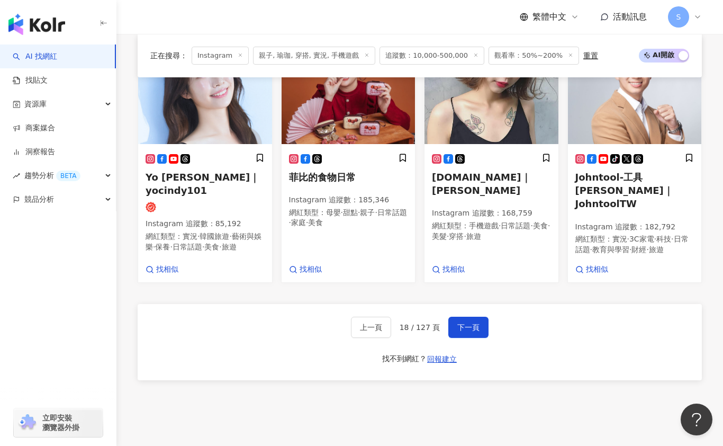
scroll to position [765, 0]
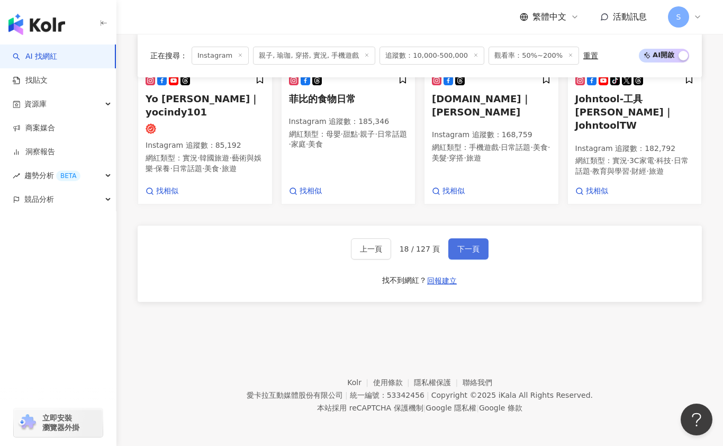
click at [463, 249] on span "下一頁" at bounding box center [468, 249] width 22 height 8
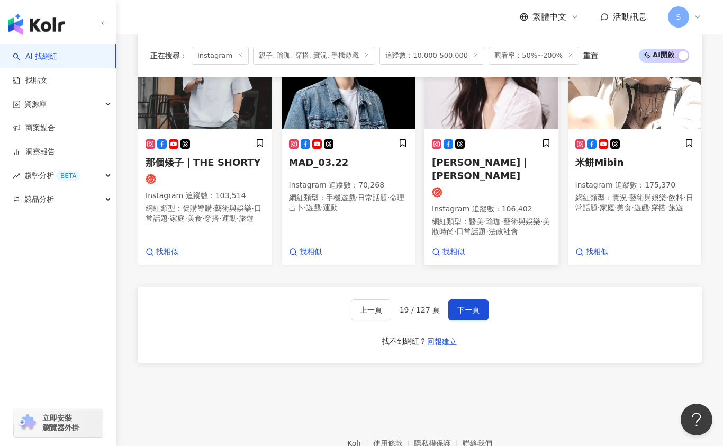
scroll to position [614, 0]
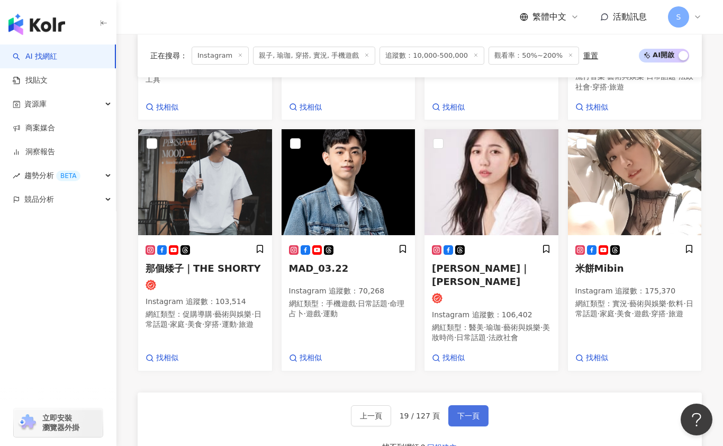
click at [477, 409] on button "下一頁" at bounding box center [468, 415] width 40 height 21
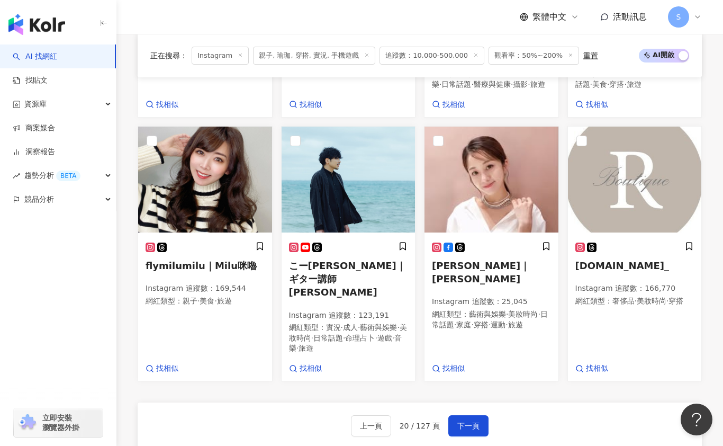
scroll to position [692, 0]
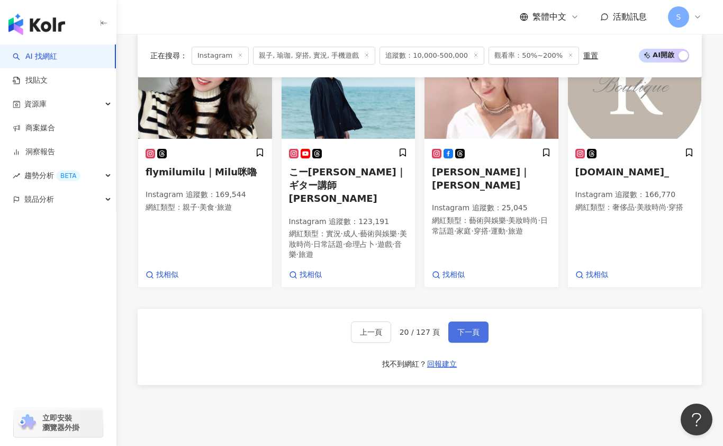
click at [475, 328] on span "下一頁" at bounding box center [468, 332] width 22 height 8
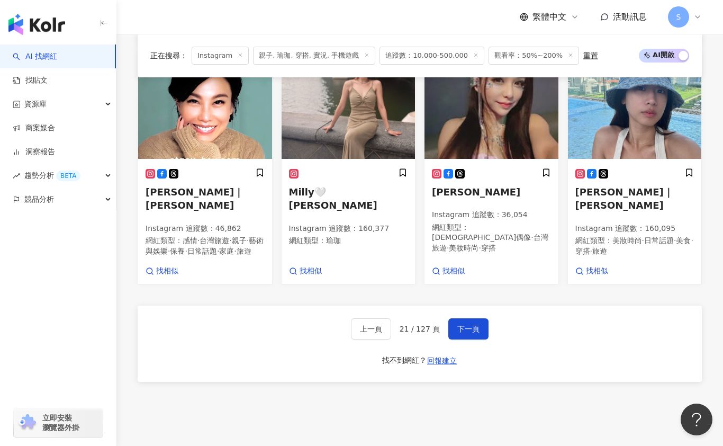
scroll to position [739, 0]
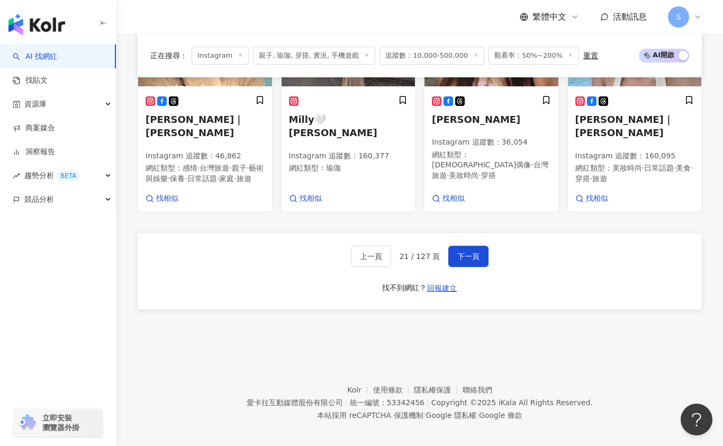
click at [469, 237] on div "上一頁 21 / 127 頁 下一頁 找不到網紅？ 回報建立" at bounding box center [420, 271] width 564 height 76
click at [470, 246] on button "下一頁" at bounding box center [468, 256] width 40 height 21
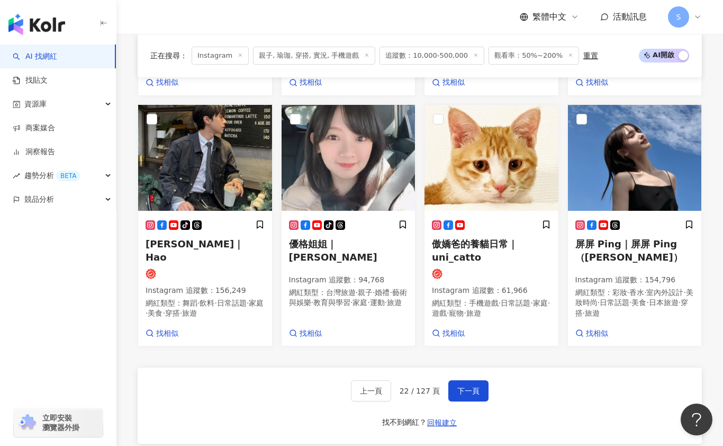
scroll to position [776, 0]
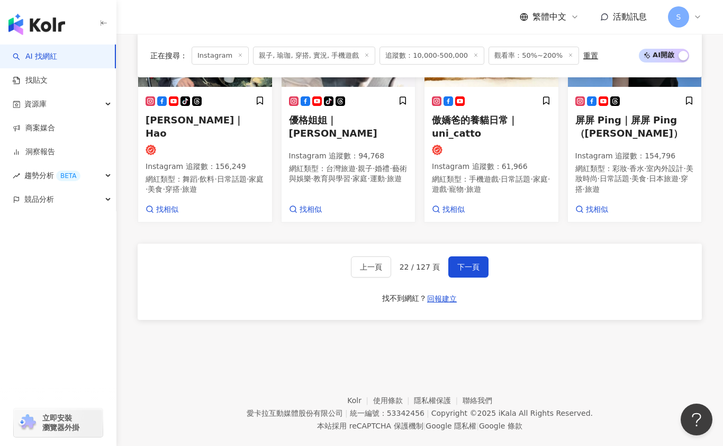
click at [465, 260] on div "上一頁 22 / 127 頁 下一頁 找不到網紅？ 回報建立" at bounding box center [420, 281] width 564 height 76
click at [466, 263] on span "下一頁" at bounding box center [468, 267] width 22 height 8
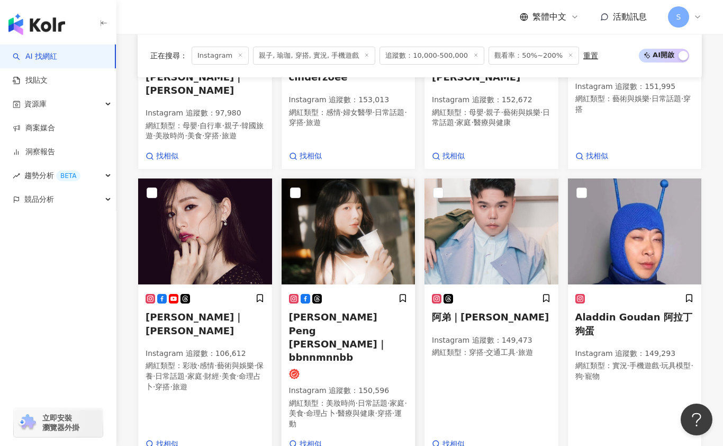
scroll to position [128, 0]
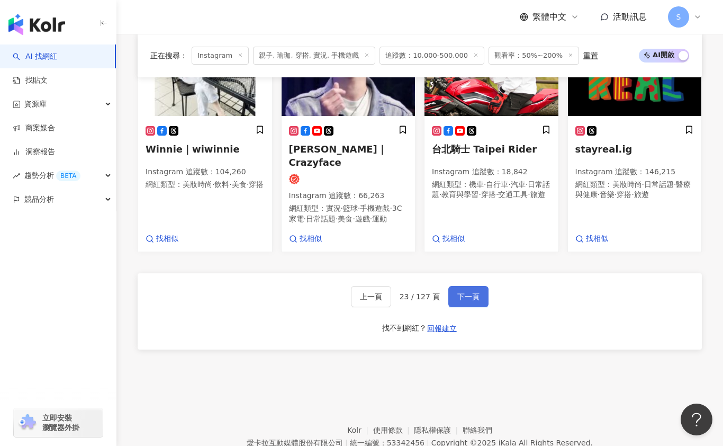
click at [473, 292] on span "下一頁" at bounding box center [468, 296] width 22 height 8
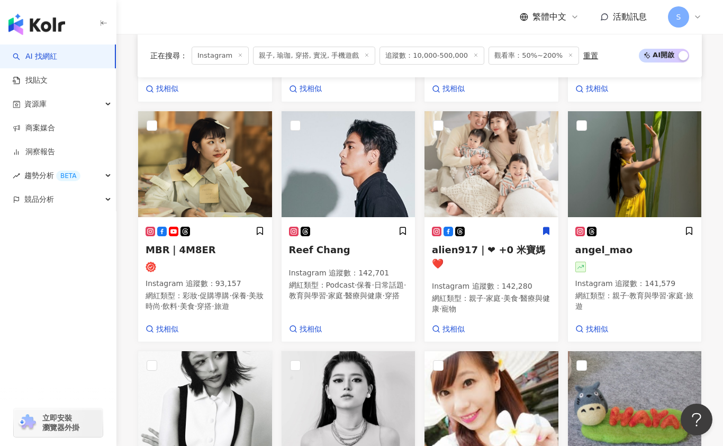
scroll to position [745, 0]
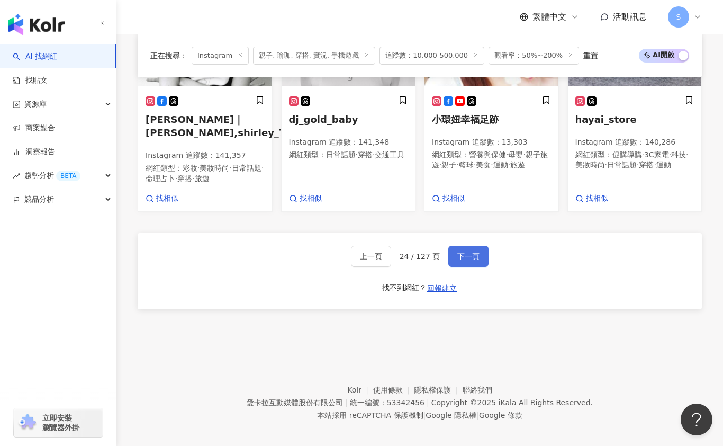
click at [460, 252] on span "下一頁" at bounding box center [468, 256] width 22 height 8
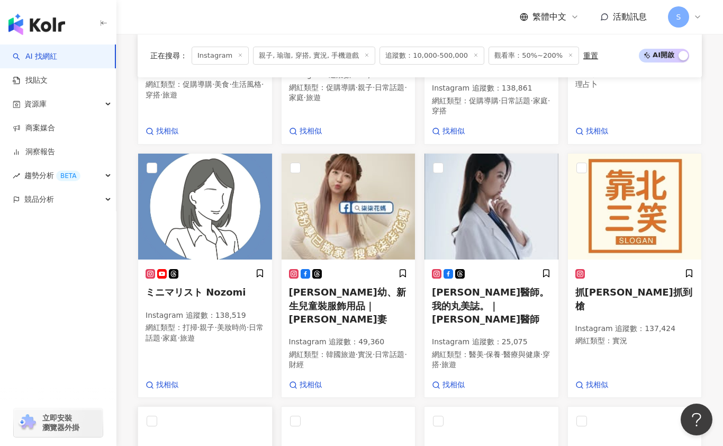
scroll to position [120, 0]
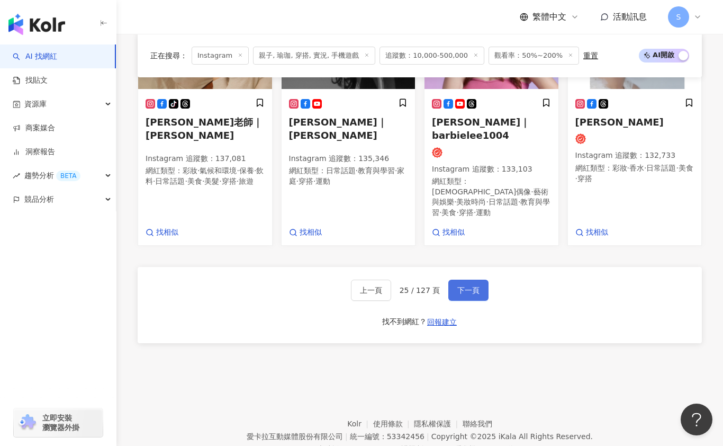
click at [469, 279] on button "下一頁" at bounding box center [468, 289] width 40 height 21
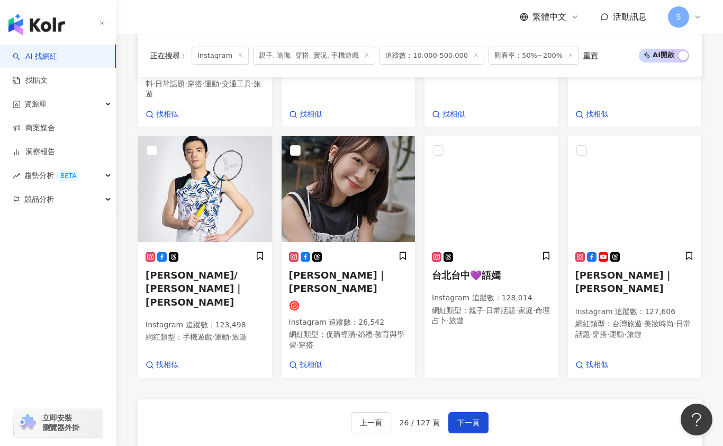
scroll to position [731, 0]
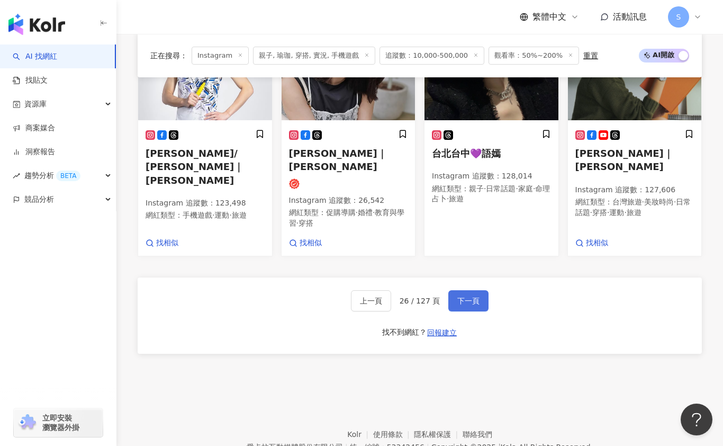
click at [484, 290] on button "下一頁" at bounding box center [468, 300] width 40 height 21
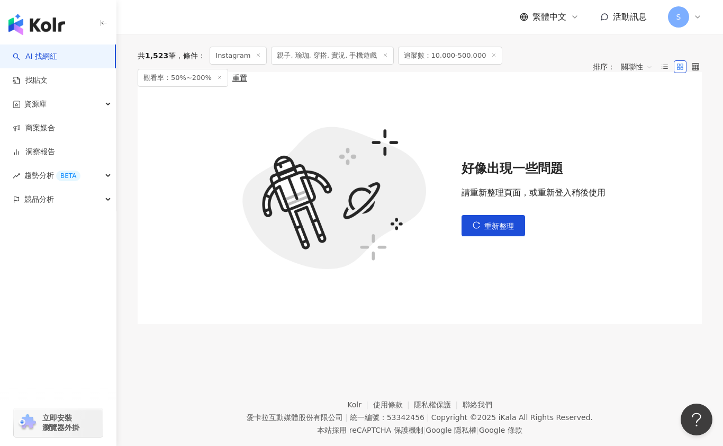
scroll to position [86, 0]
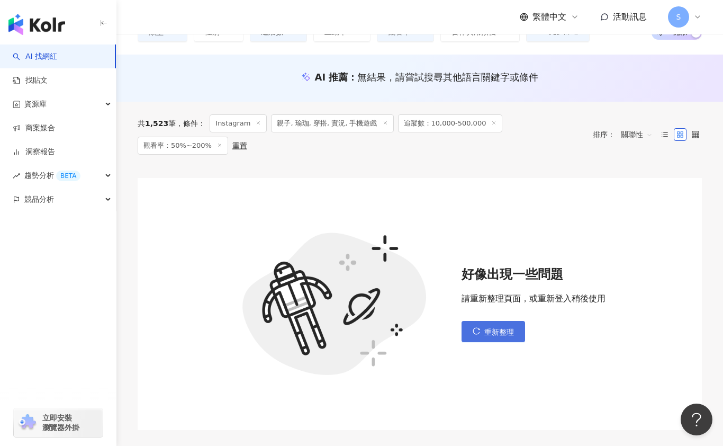
click at [501, 328] on span "重新整理" at bounding box center [499, 332] width 30 height 8
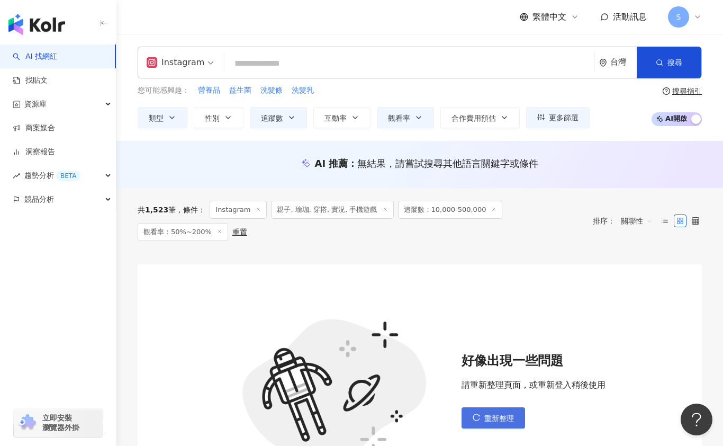
click at [494, 414] on span "重新整理" at bounding box center [499, 418] width 30 height 8
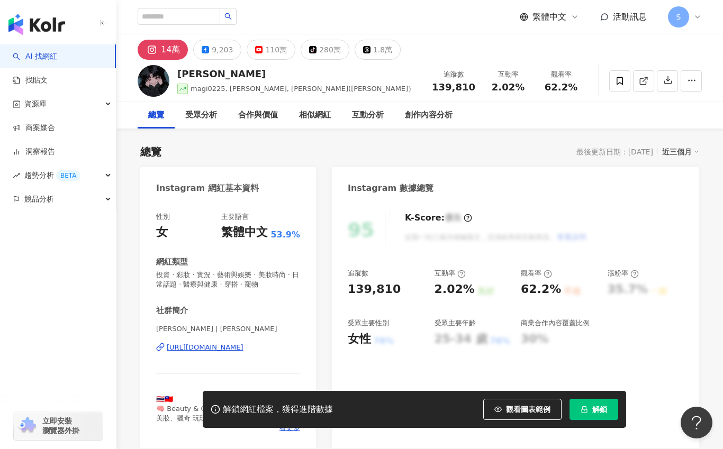
scroll to position [53, 0]
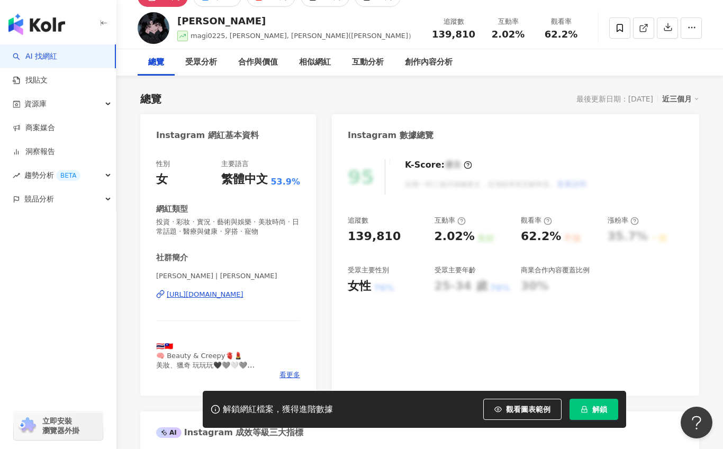
click at [243, 296] on div "https://www.instagram.com/rotsukhoon/" at bounding box center [205, 295] width 77 height 10
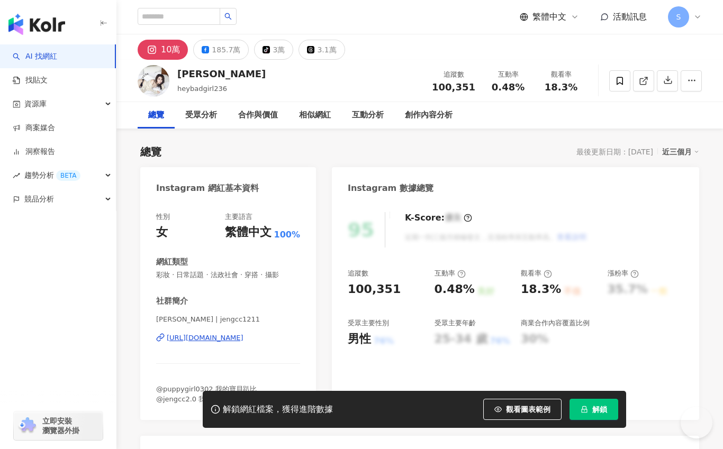
click at [243, 334] on div "https://www.instagram.com/jengcc1211/" at bounding box center [205, 338] width 77 height 10
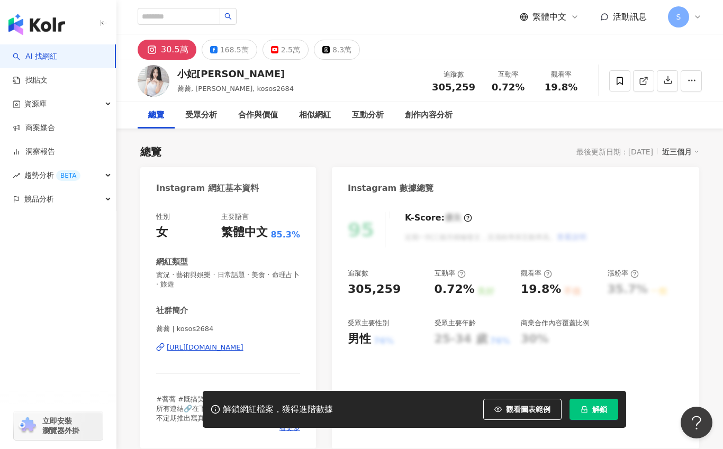
click at [243, 349] on div "https://www.instagram.com/kosos2684/" at bounding box center [205, 348] width 77 height 10
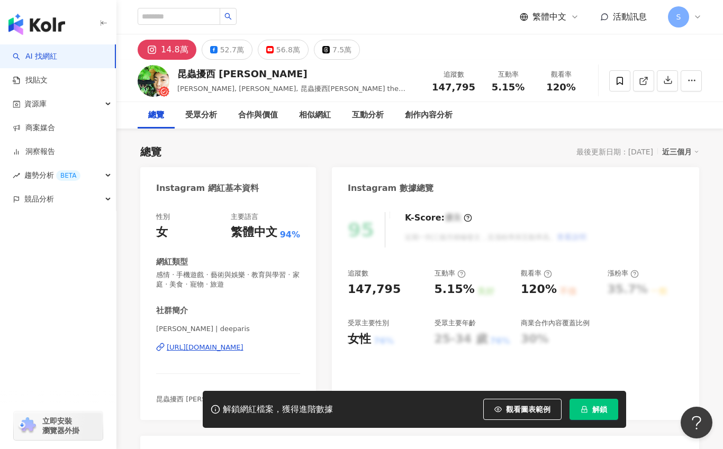
click at [243, 348] on div "https://www.instagram.com/deeparis/" at bounding box center [205, 348] width 77 height 10
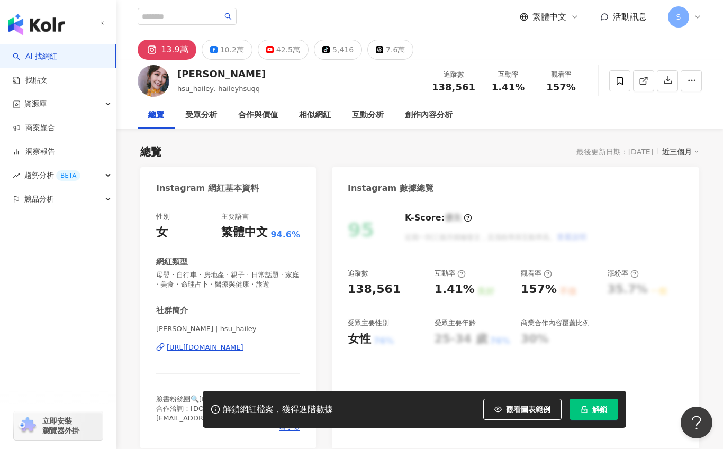
click at [243, 352] on div "https://www.instagram.com/hsu_hailey/" at bounding box center [205, 348] width 77 height 10
drag, startPoint x: 207, startPoint y: 73, endPoint x: 241, endPoint y: 73, distance: 33.3
click at [241, 73] on div "徐海莉 Hailey" at bounding box center [221, 73] width 88 height 13
copy div "Hailey"
drag, startPoint x: 187, startPoint y: 74, endPoint x: 265, endPoint y: 73, distance: 77.8
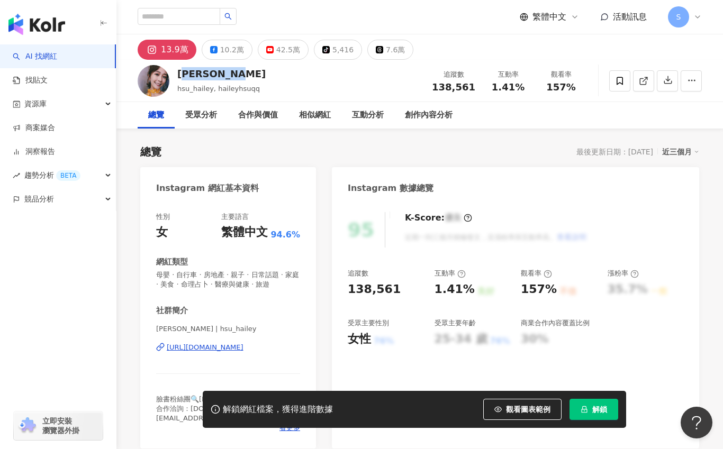
click at [265, 73] on div "徐海莉 Hailey hsu_hailey, haileyhsuqq 追蹤數 138,561 互動率 1.41% 觀看率 157%" at bounding box center [419, 81] width 607 height 42
copy div "海莉 Hailey"
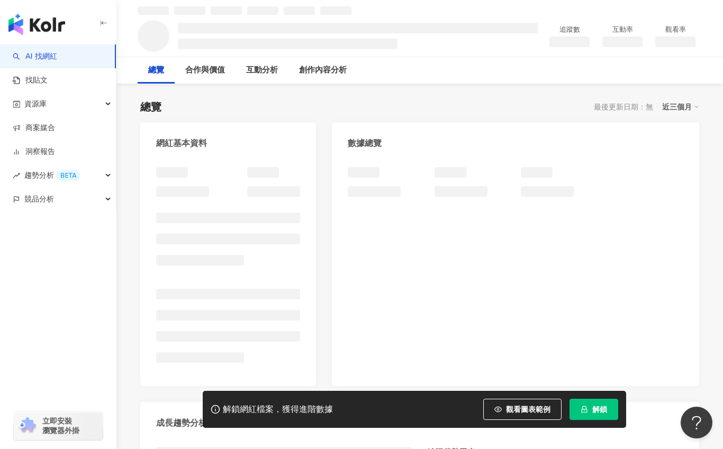
scroll to position [53, 0]
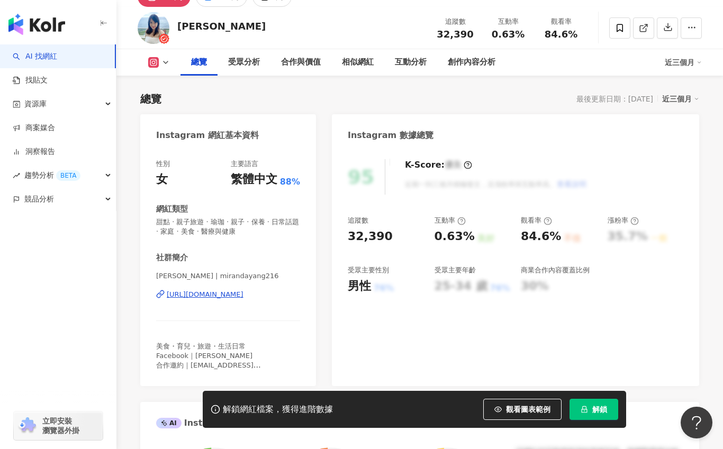
click at [238, 300] on div "https://www.instagram.com/mirandayang216/" at bounding box center [205, 295] width 77 height 10
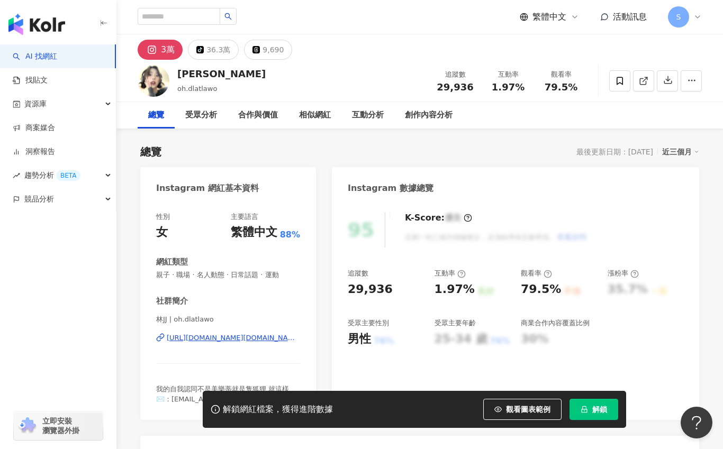
click at [297, 336] on div "https://www.instagram.com/oh.dlatlawo/" at bounding box center [233, 338] width 133 height 10
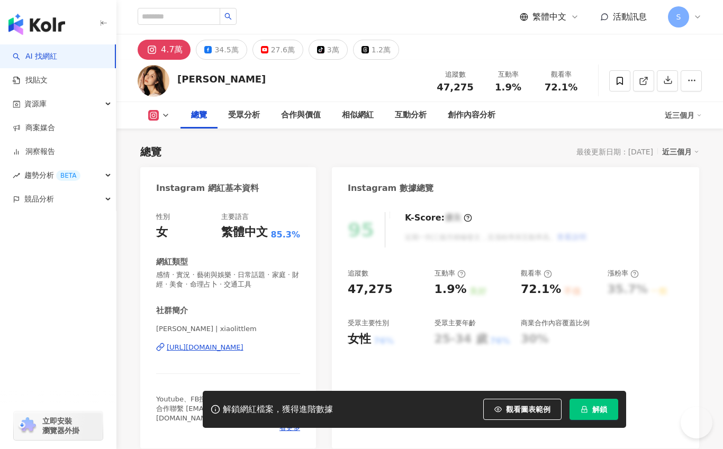
click at [243, 349] on div "https://www.instagram.com/xiaolittlem/" at bounding box center [205, 348] width 77 height 10
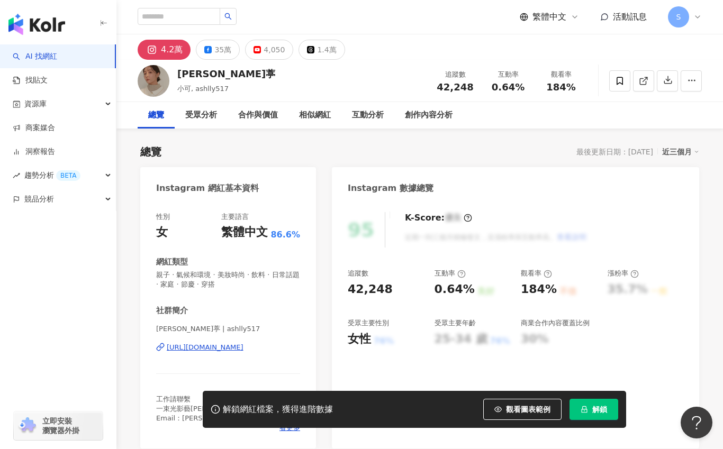
click at [243, 347] on div "[URL][DOMAIN_NAME]" at bounding box center [205, 348] width 77 height 10
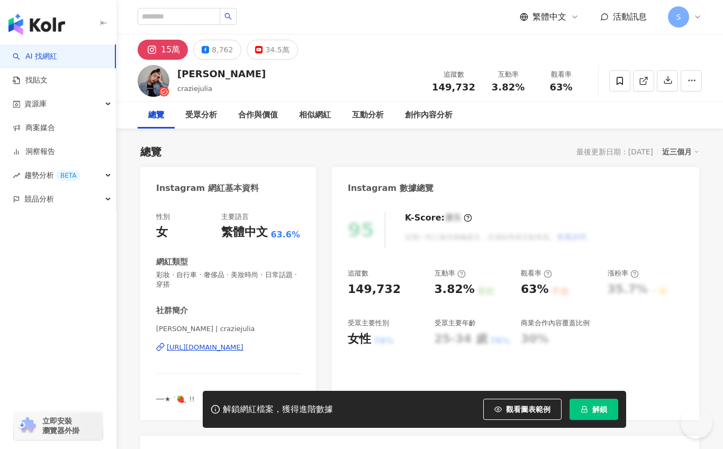
click at [243, 349] on div "https://www.instagram.com/craziejulia/" at bounding box center [205, 348] width 77 height 10
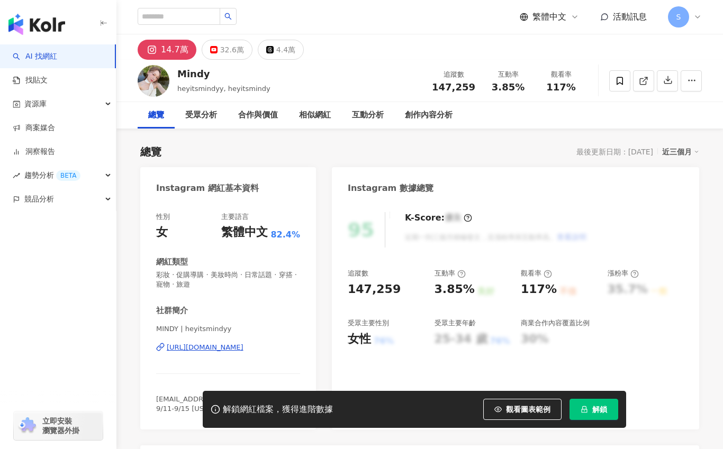
click at [223, 346] on div "https://www.instagram.com/heyitsmindyy/" at bounding box center [205, 348] width 77 height 10
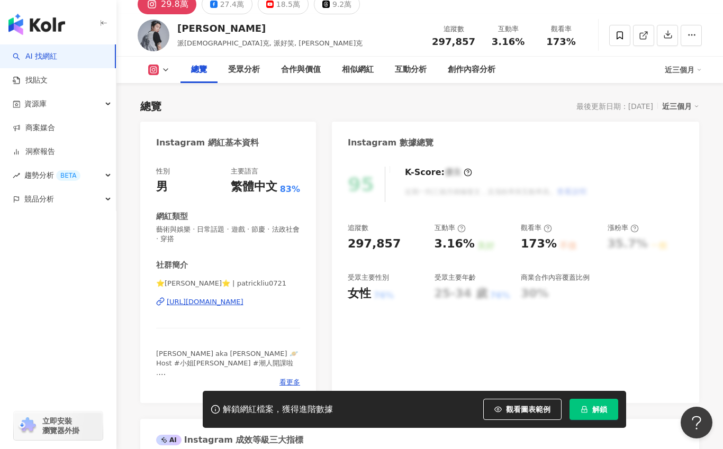
scroll to position [53, 0]
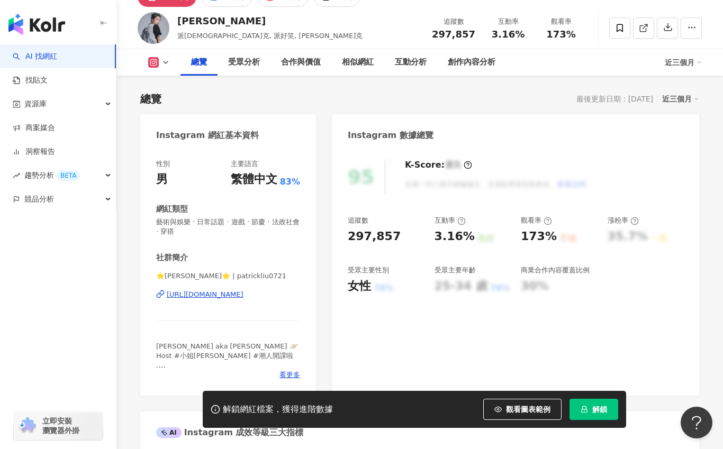
click at [243, 291] on div "https://www.instagram.com/patrickliu0721/" at bounding box center [205, 295] width 77 height 10
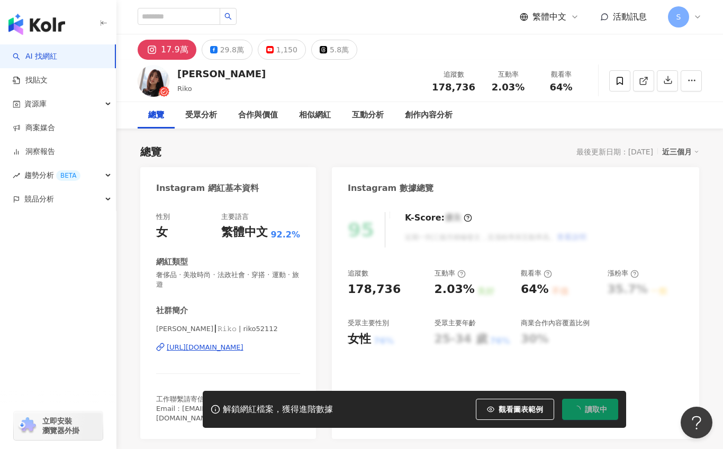
click at [219, 347] on div "https://www.instagram.com/riko52112/" at bounding box center [205, 348] width 77 height 10
drag, startPoint x: 203, startPoint y: 77, endPoint x: 181, endPoint y: 75, distance: 21.8
click at [181, 75] on div "席惟倫" at bounding box center [221, 73] width 88 height 13
copy div "席惟倫"
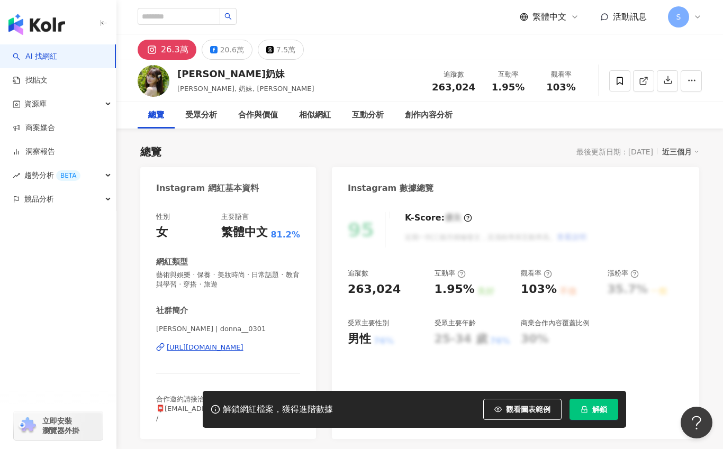
click at [243, 349] on div "https://www.instagram.com/donna__0301/" at bounding box center [205, 348] width 77 height 10
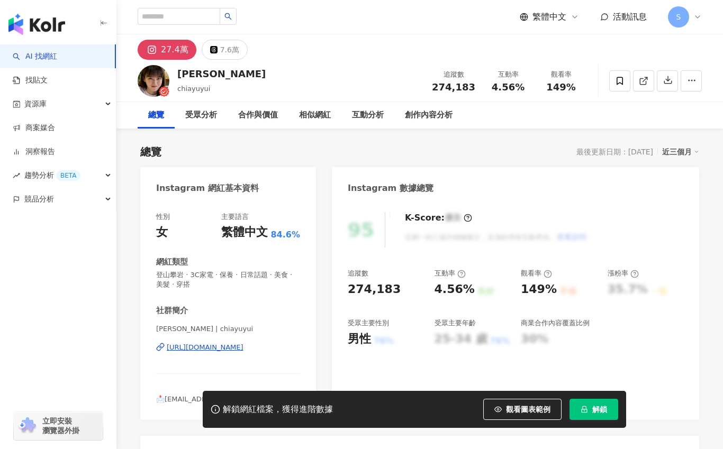
click at [243, 349] on div "[URL][DOMAIN_NAME]" at bounding box center [205, 348] width 77 height 10
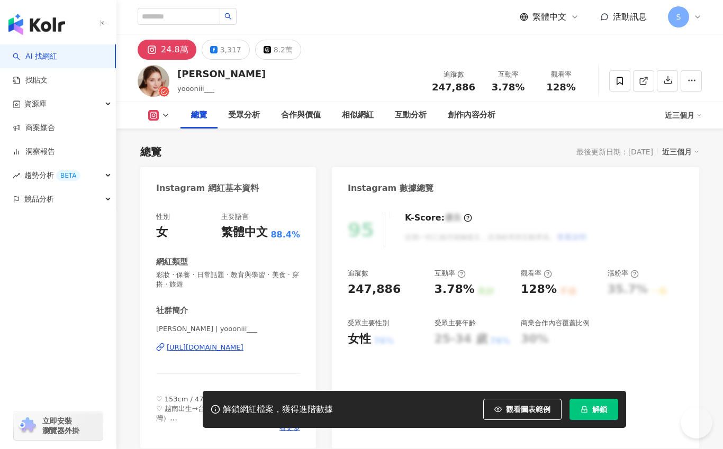
click at [241, 345] on div "https://www.instagram.com/yoooniii___/" at bounding box center [205, 348] width 77 height 10
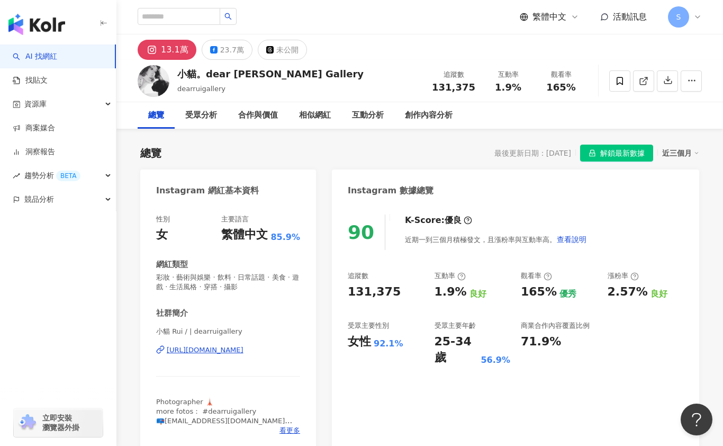
click at [243, 349] on div "[URL][DOMAIN_NAME]" at bounding box center [205, 350] width 77 height 10
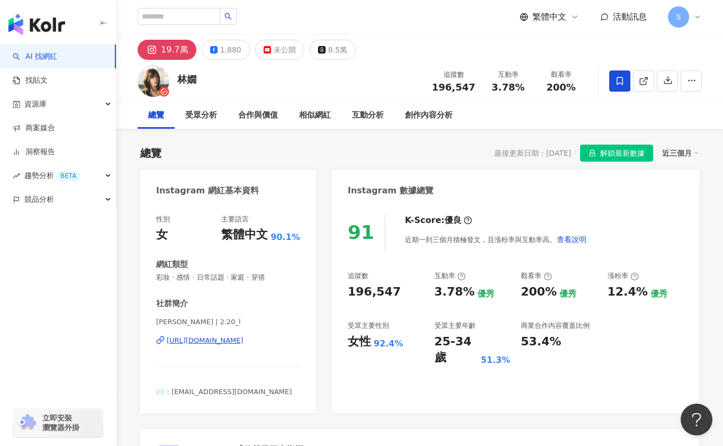
click at [243, 345] on div "https://www.instagram.com/2.20_l/" at bounding box center [205, 341] width 77 height 10
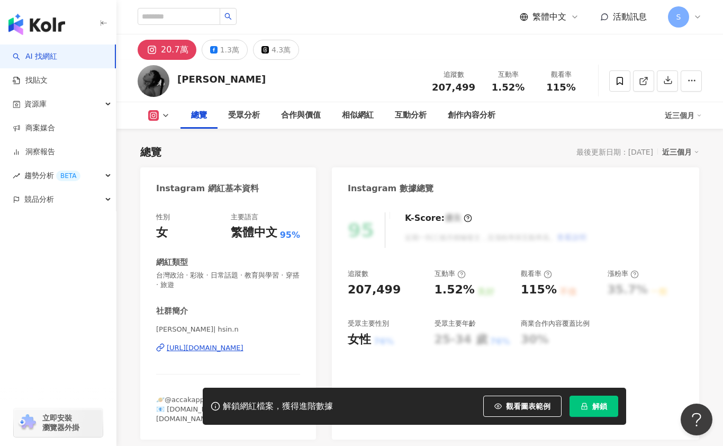
click at [243, 348] on div "[URL][DOMAIN_NAME]" at bounding box center [205, 348] width 77 height 10
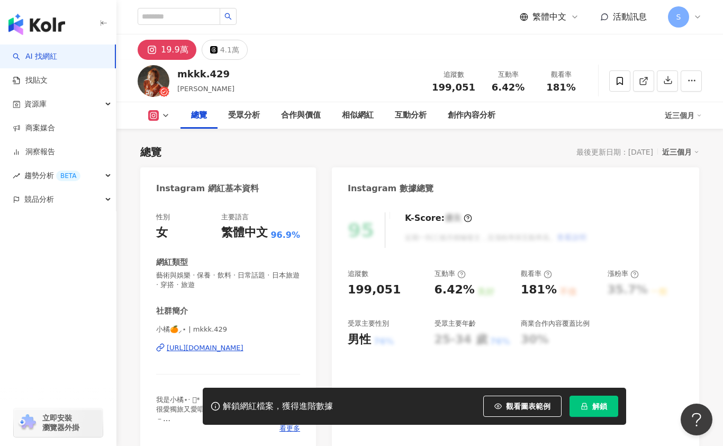
click at [243, 347] on div "https://www.instagram.com/mkkk.429/" at bounding box center [205, 348] width 77 height 10
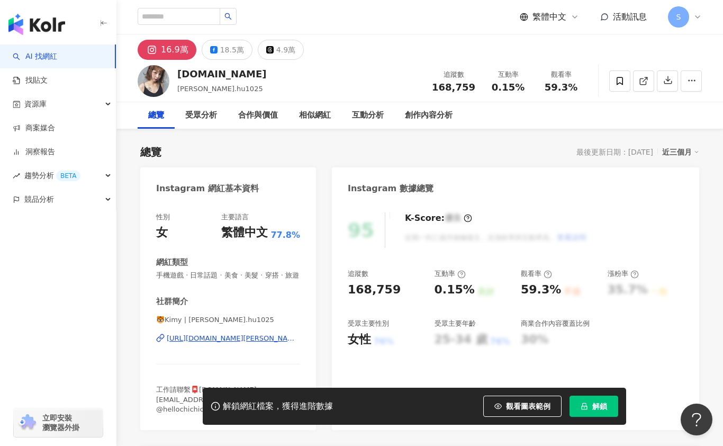
click at [296, 343] on div "https://www.instagram.com/kim.hu1025/" at bounding box center [233, 338] width 133 height 10
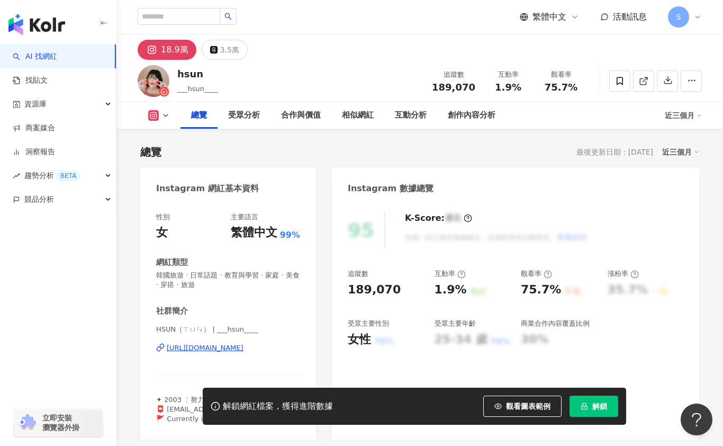
click at [243, 343] on div "[URL][DOMAIN_NAME]" at bounding box center [205, 348] width 77 height 10
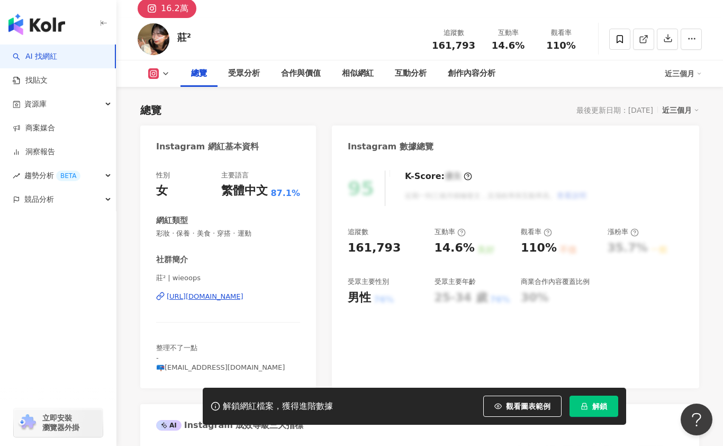
scroll to position [53, 0]
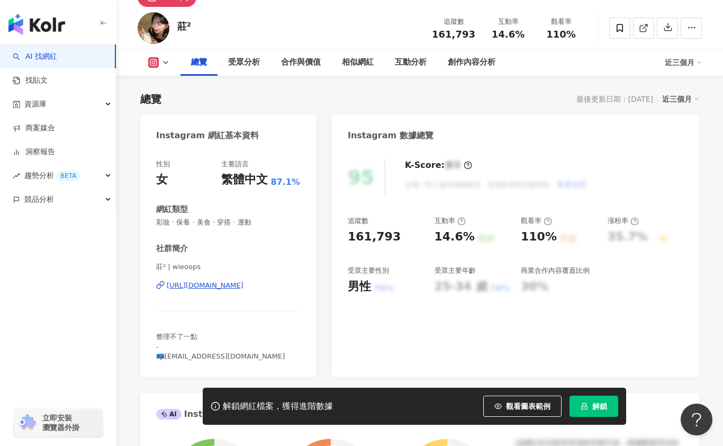
click at [243, 286] on div "https://www.instagram.com/wieoops/" at bounding box center [205, 286] width 77 height 10
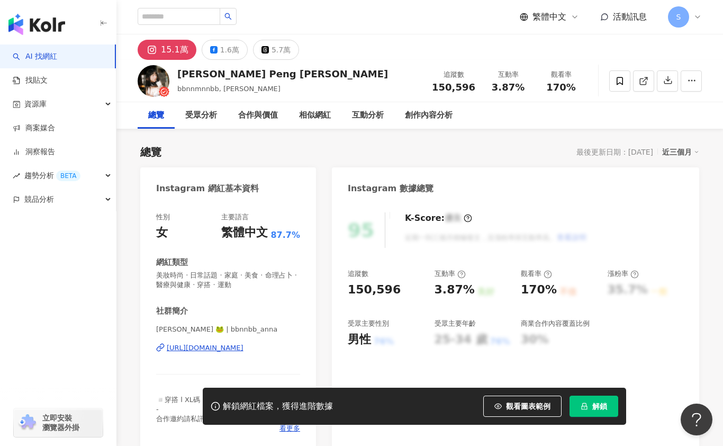
click at [234, 348] on div "https://www.instagram.com/bbnnbb_anna/" at bounding box center [205, 348] width 77 height 10
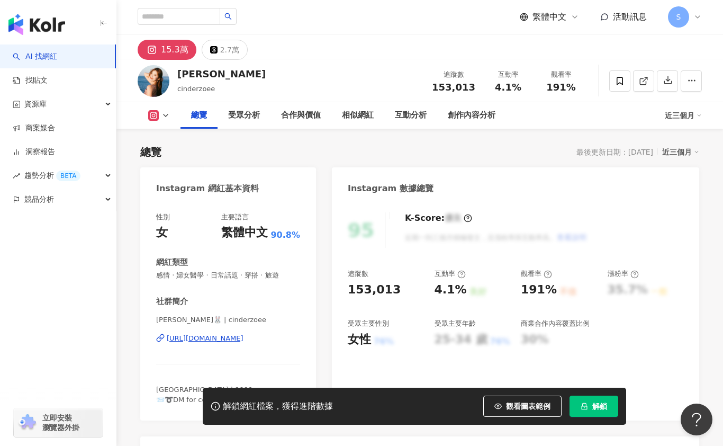
click at [243, 336] on div "[URL][DOMAIN_NAME]" at bounding box center [205, 338] width 77 height 10
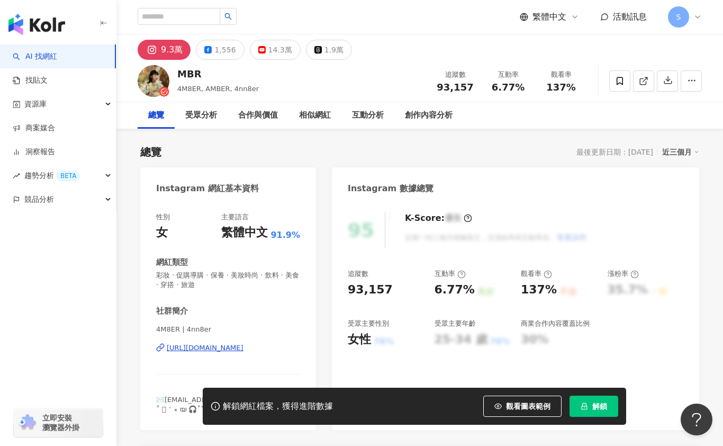
click at [232, 350] on div "https://www.instagram.com/4nn8er/" at bounding box center [205, 348] width 77 height 10
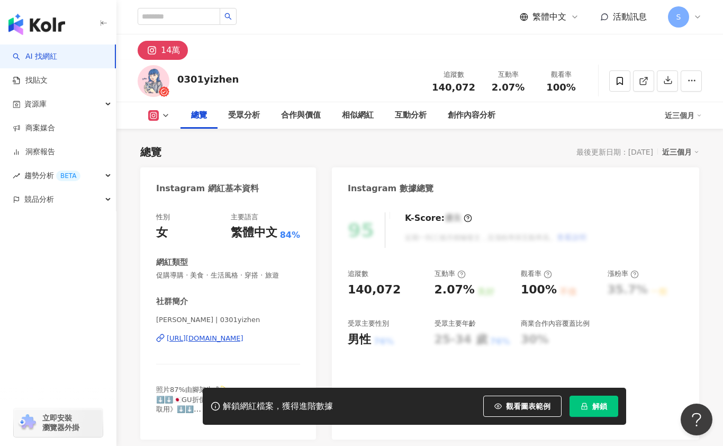
scroll to position [53, 0]
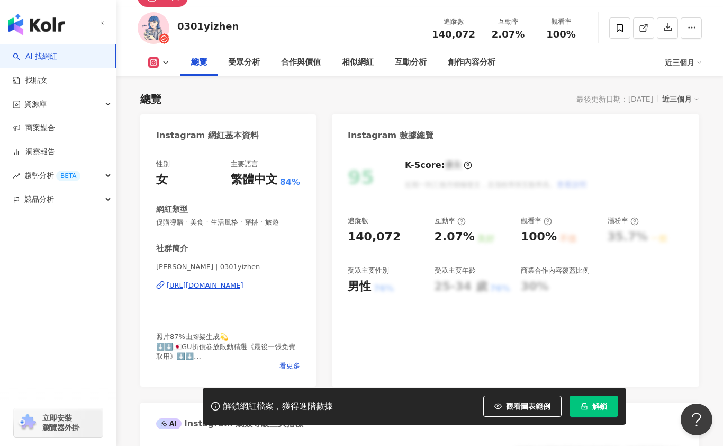
click at [243, 284] on div "[URL][DOMAIN_NAME]" at bounding box center [205, 286] width 77 height 10
